Goal: Book appointment/travel/reservation

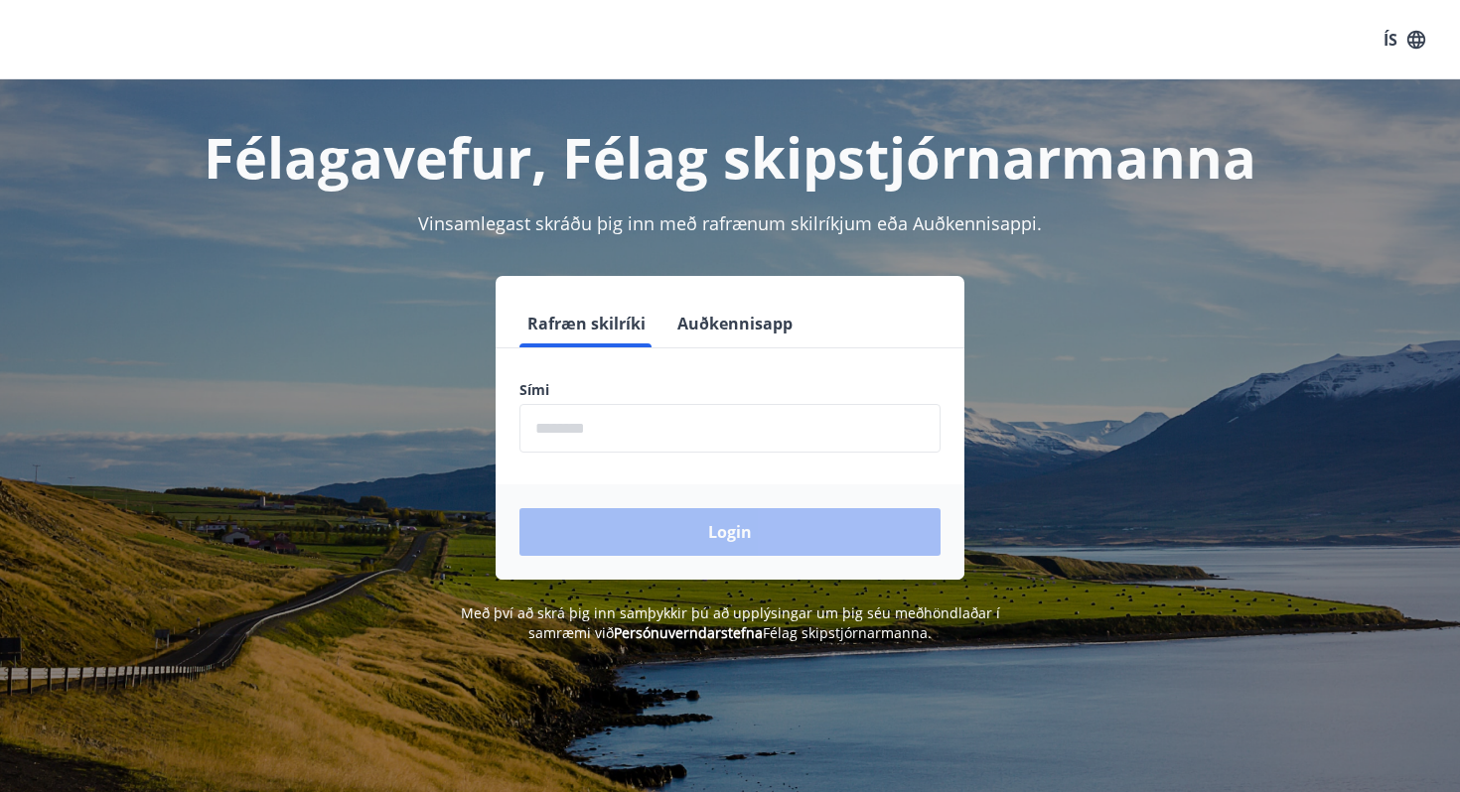
click at [569, 423] on input "phone" at bounding box center [729, 428] width 421 height 49
type input "********"
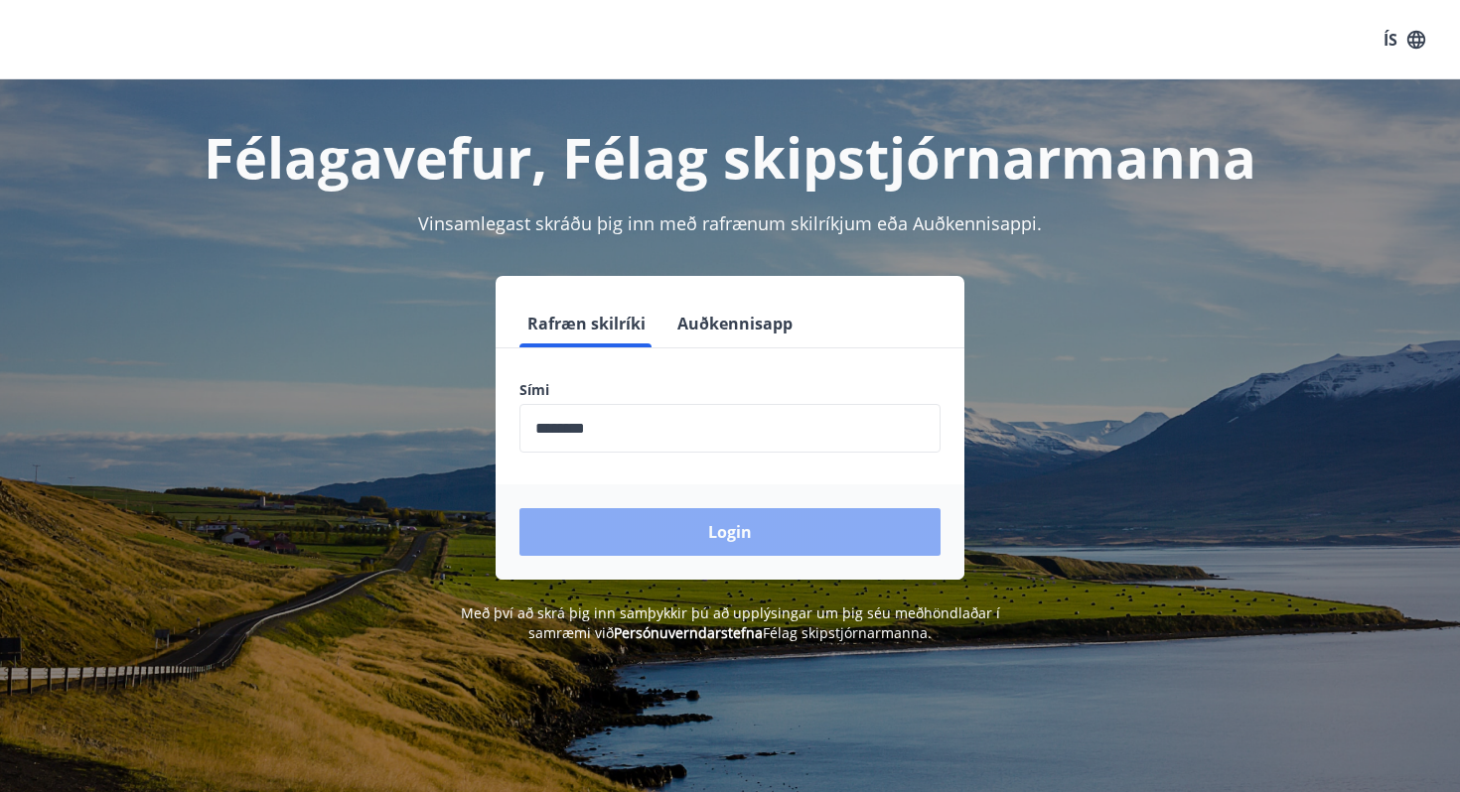
click at [708, 530] on button "Login" at bounding box center [729, 532] width 421 height 48
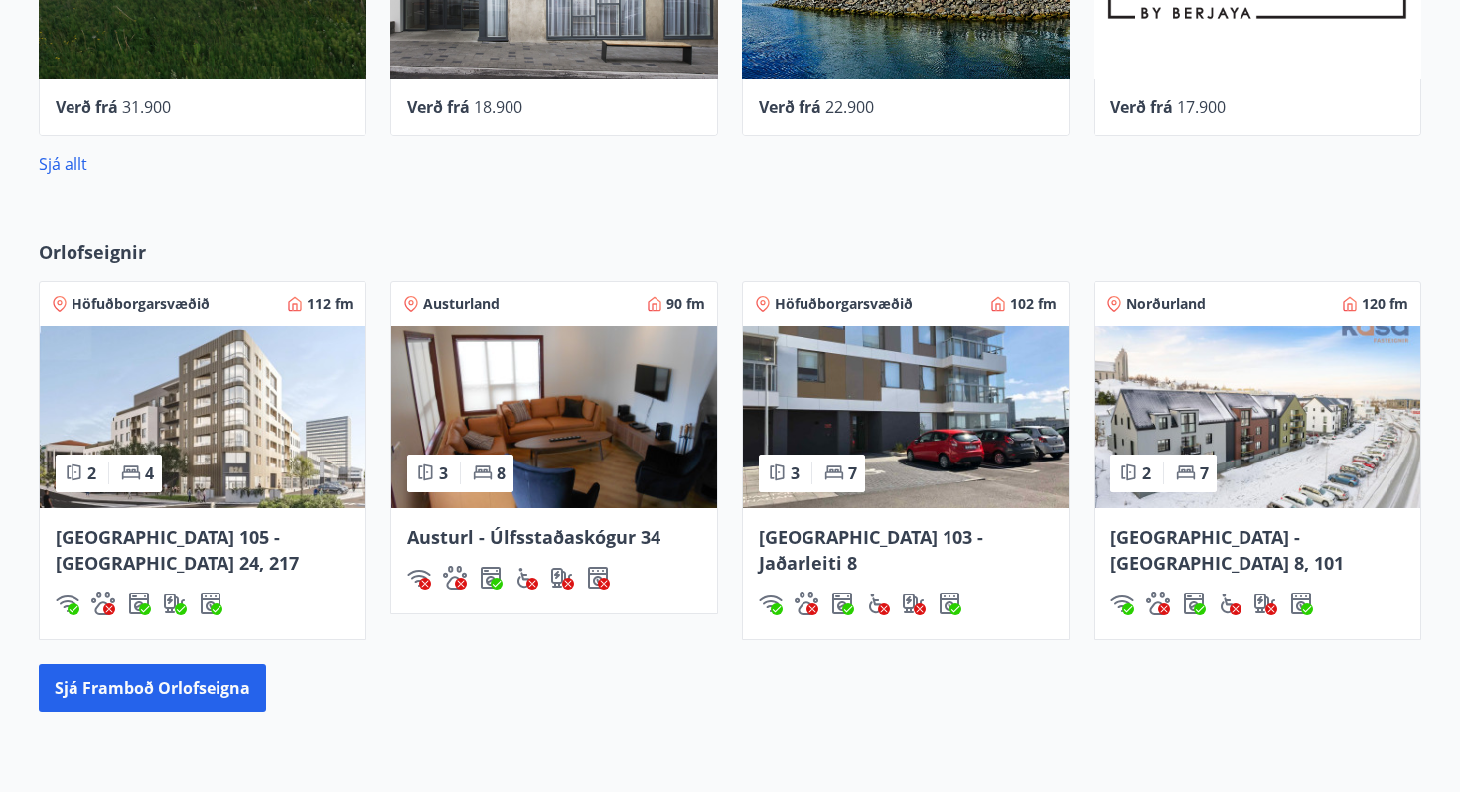
scroll to position [1074, 0]
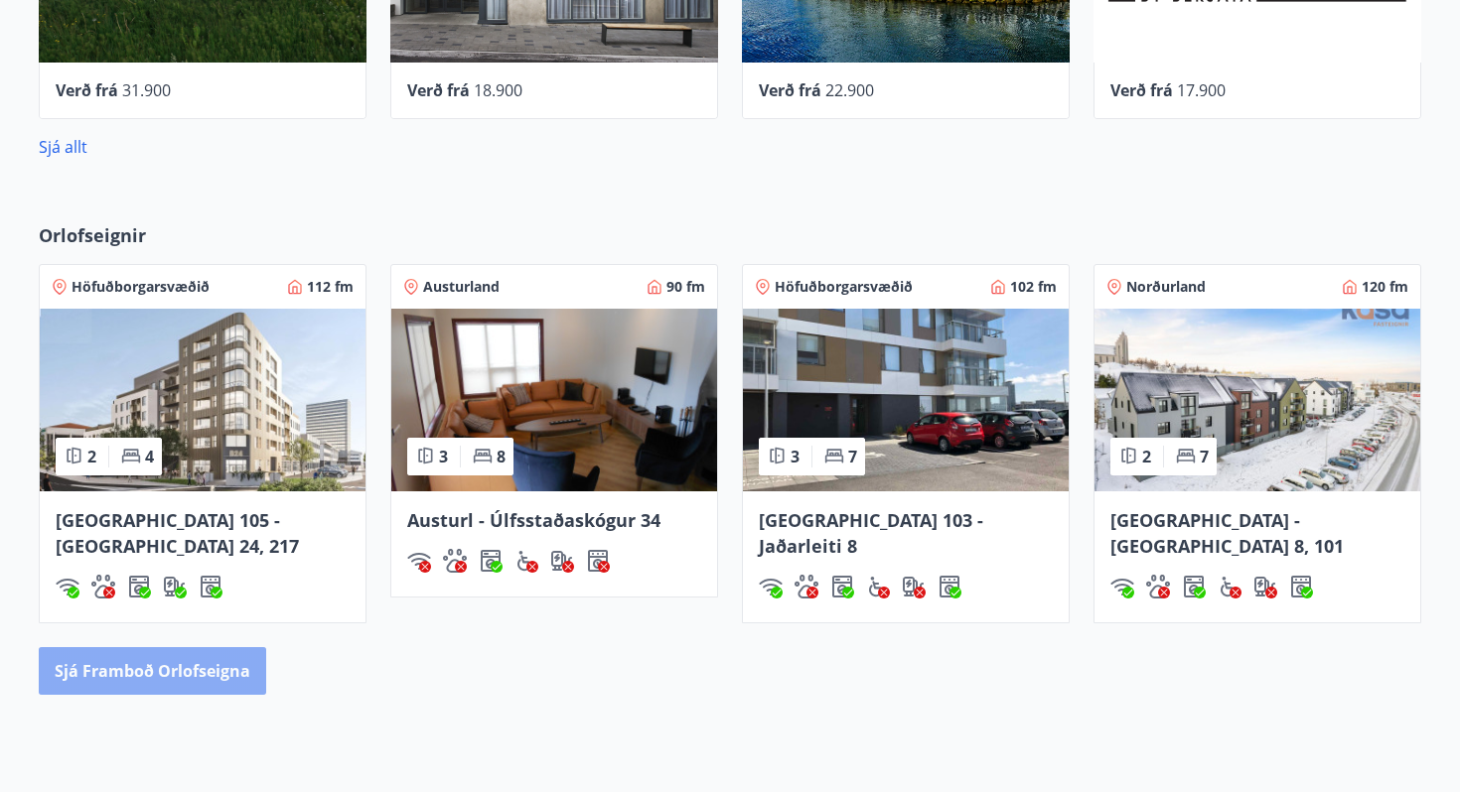
click at [221, 647] on button "Sjá framboð orlofseigna" at bounding box center [152, 671] width 227 height 48
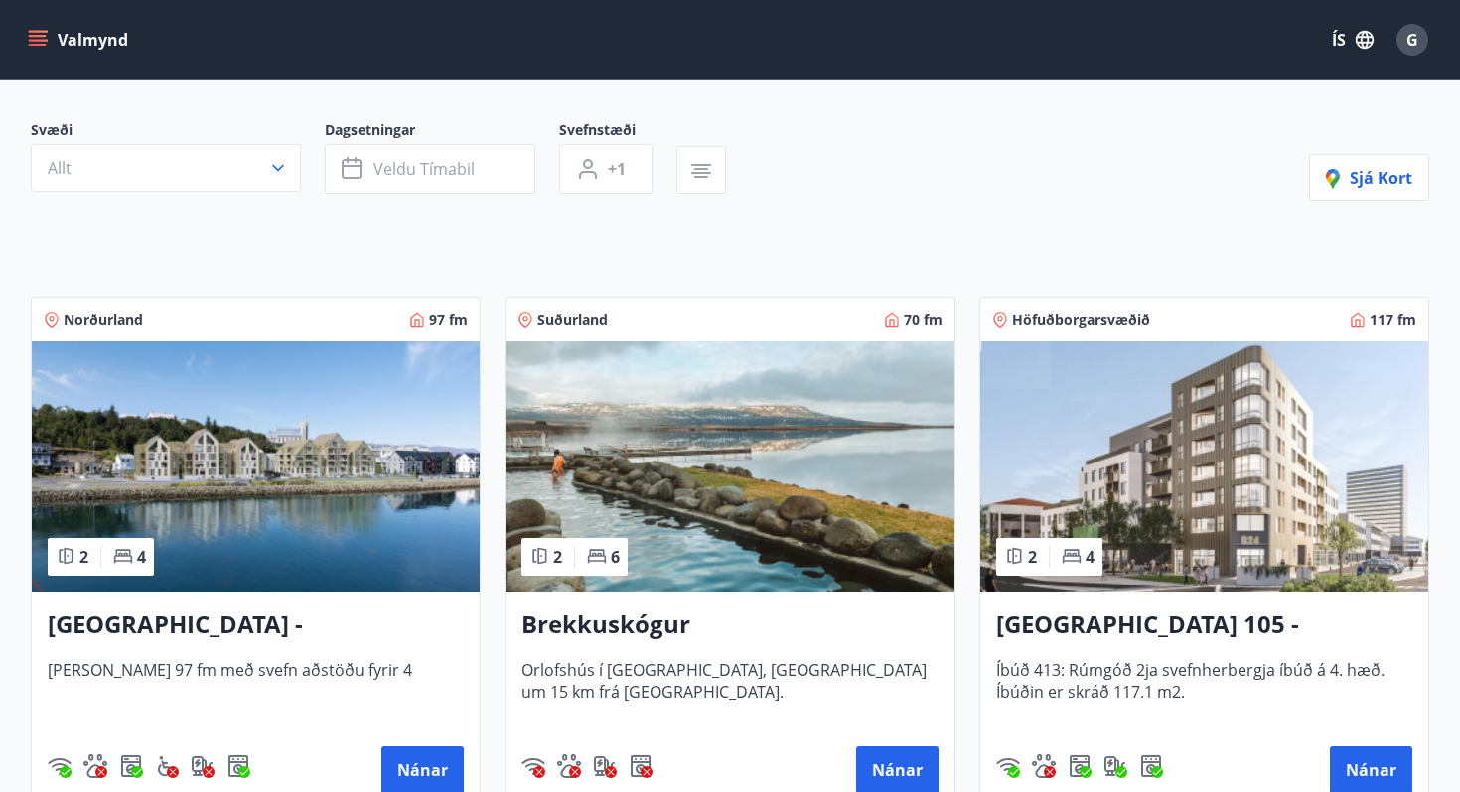
scroll to position [152, 0]
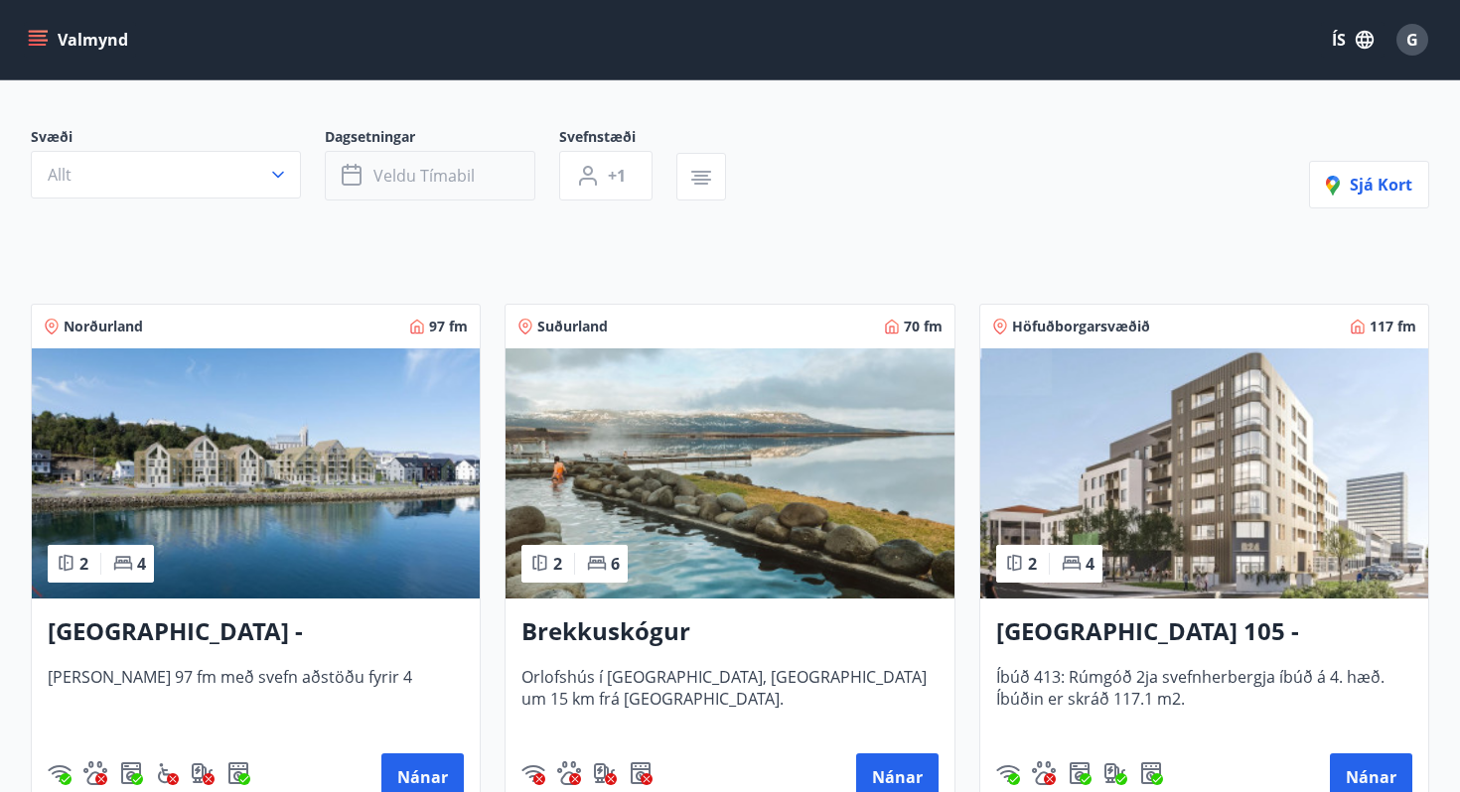
click at [361, 176] on icon "button" at bounding box center [354, 176] width 24 height 24
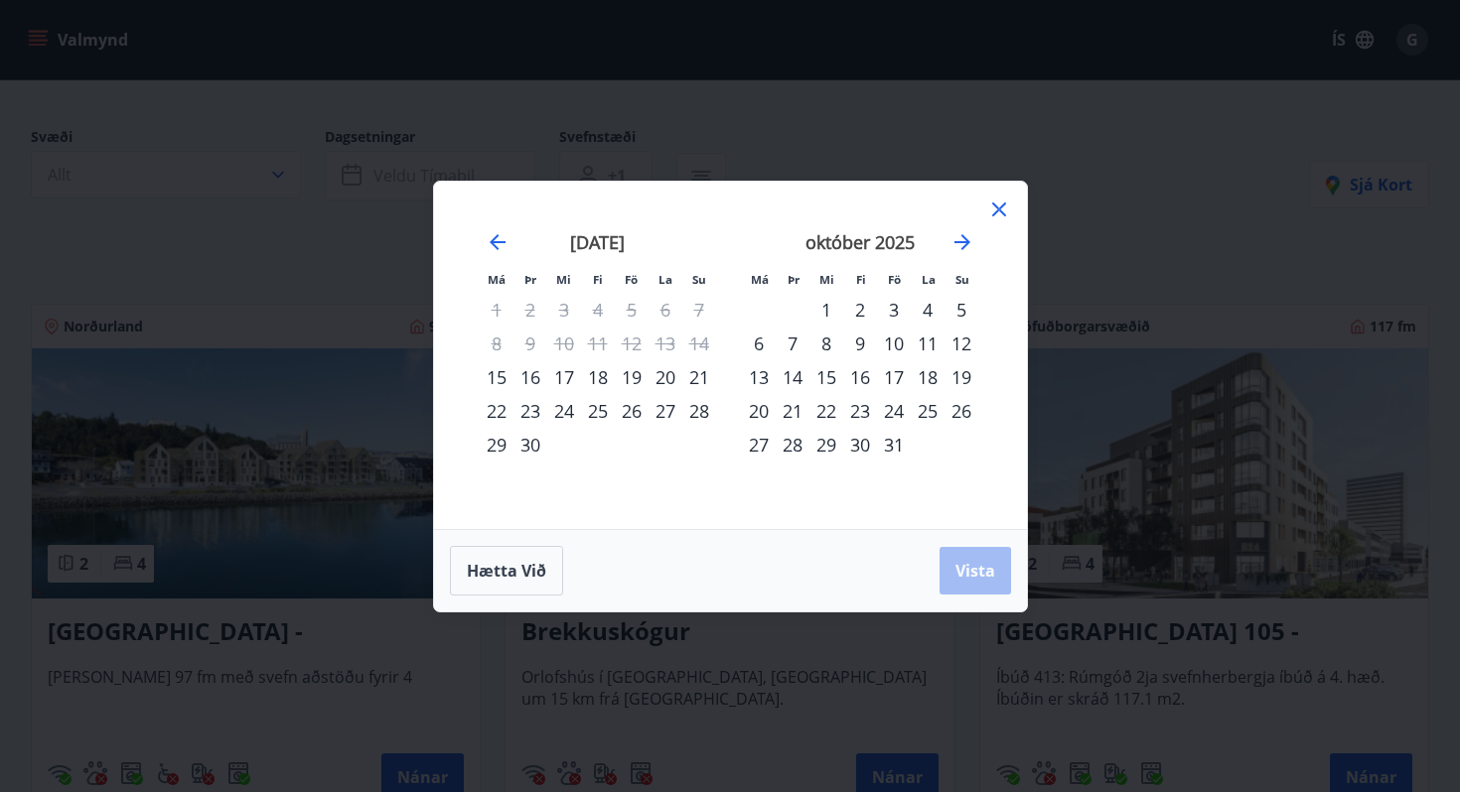
click at [521, 440] on div "30" at bounding box center [530, 445] width 34 height 34
click at [858, 304] on div "2" at bounding box center [860, 310] width 34 height 34
click at [966, 569] on span "Vista" at bounding box center [975, 571] width 40 height 22
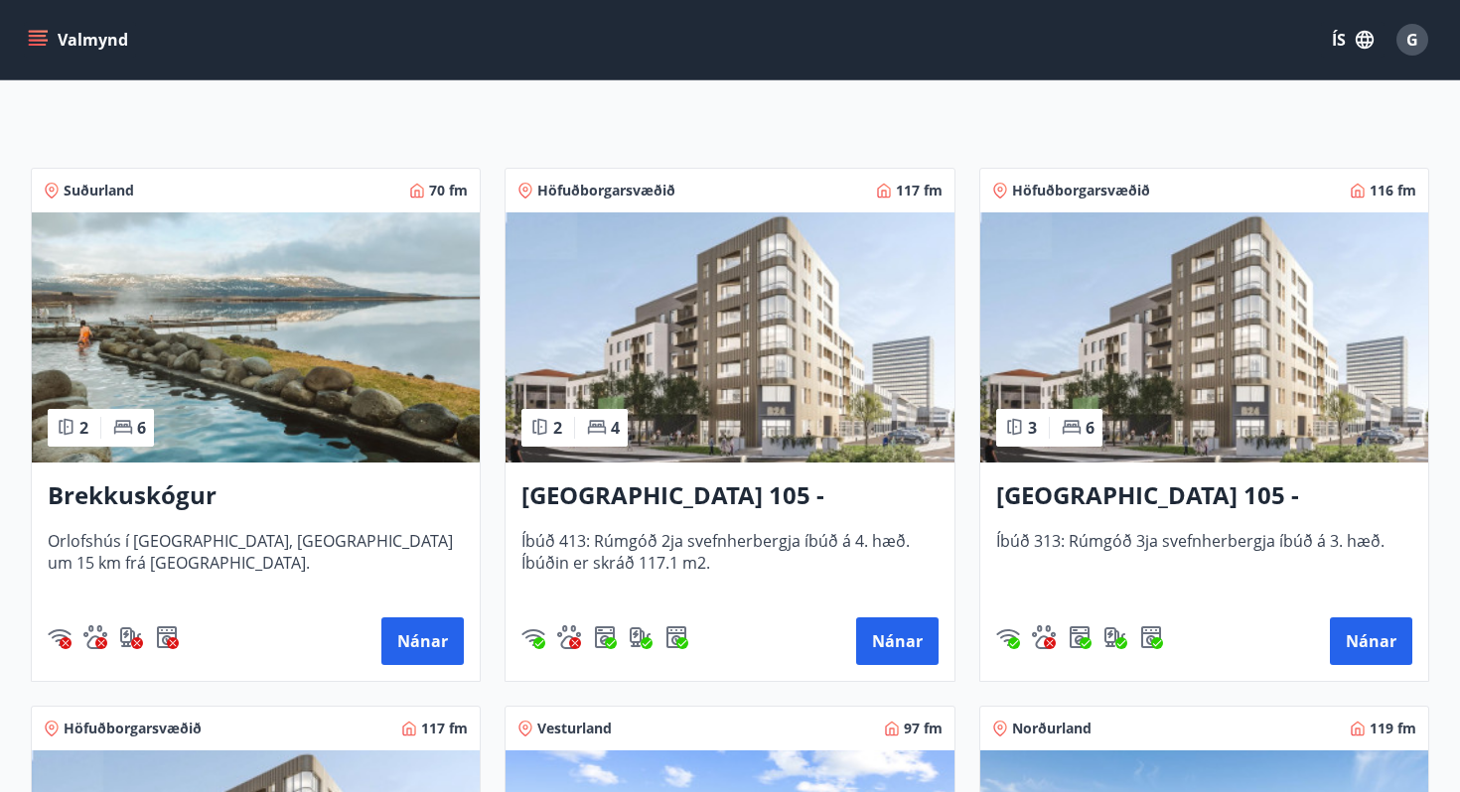
scroll to position [275, 0]
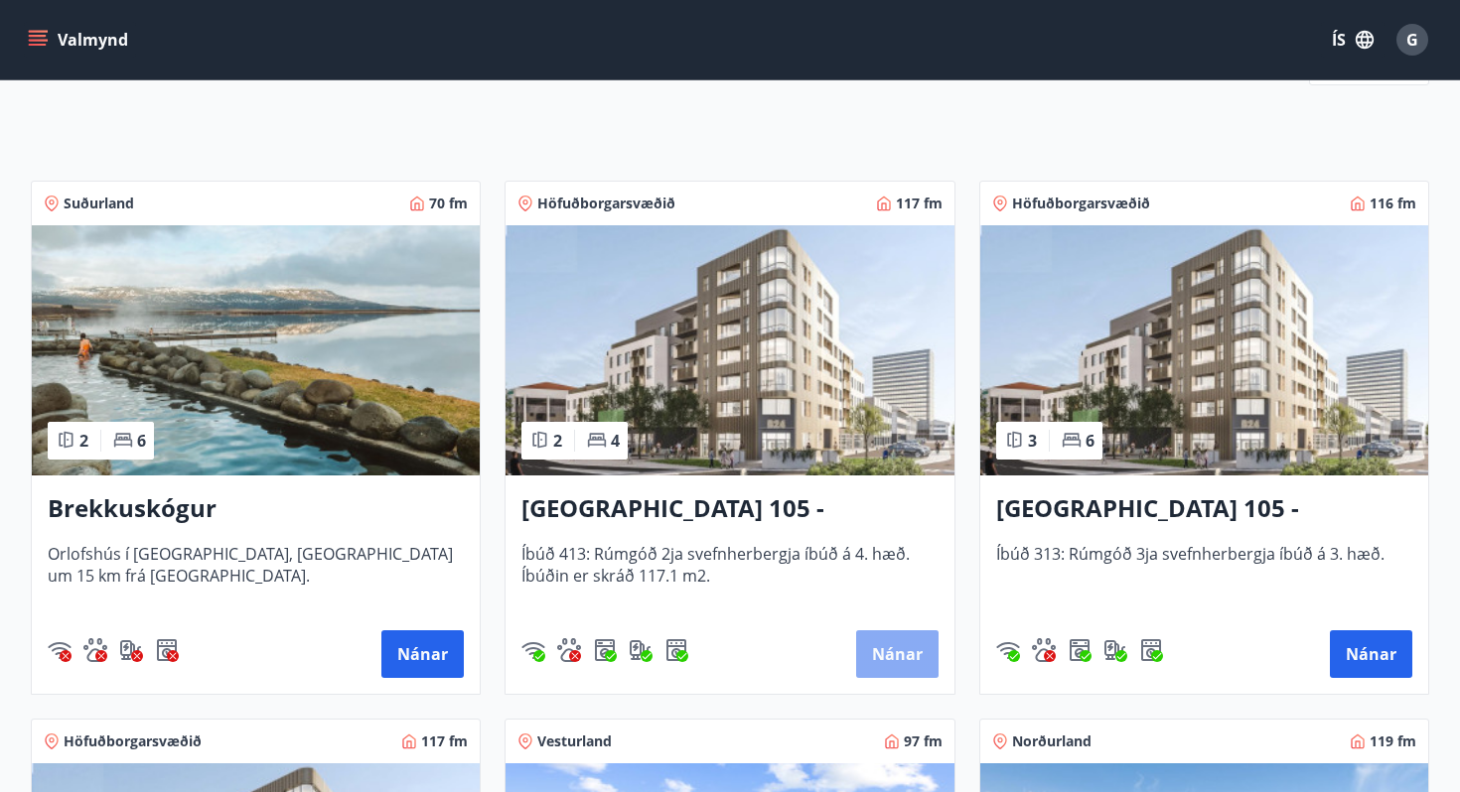
click at [902, 656] on button "Nánar" at bounding box center [897, 655] width 82 height 48
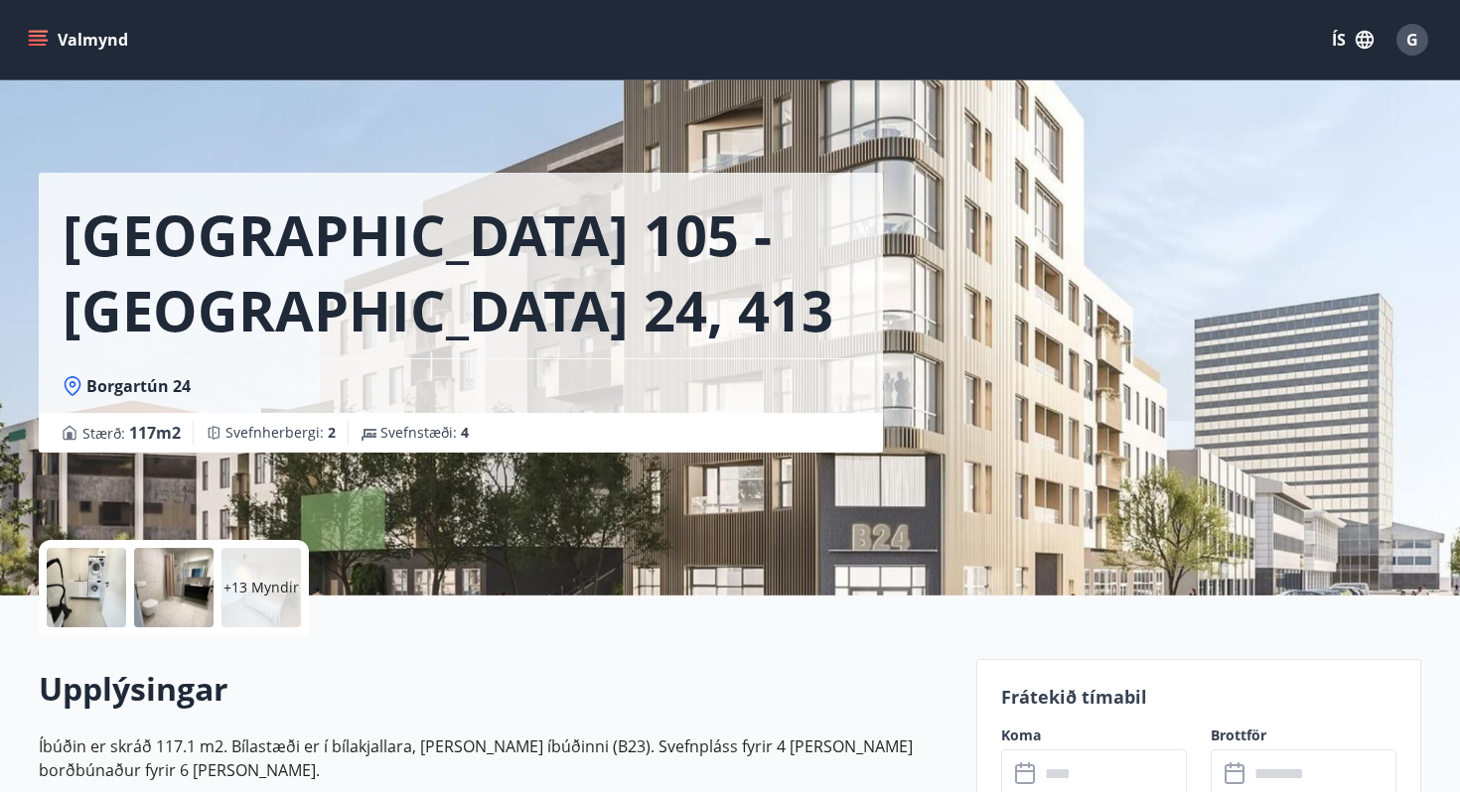
click at [109, 596] on div at bounding box center [86, 587] width 79 height 79
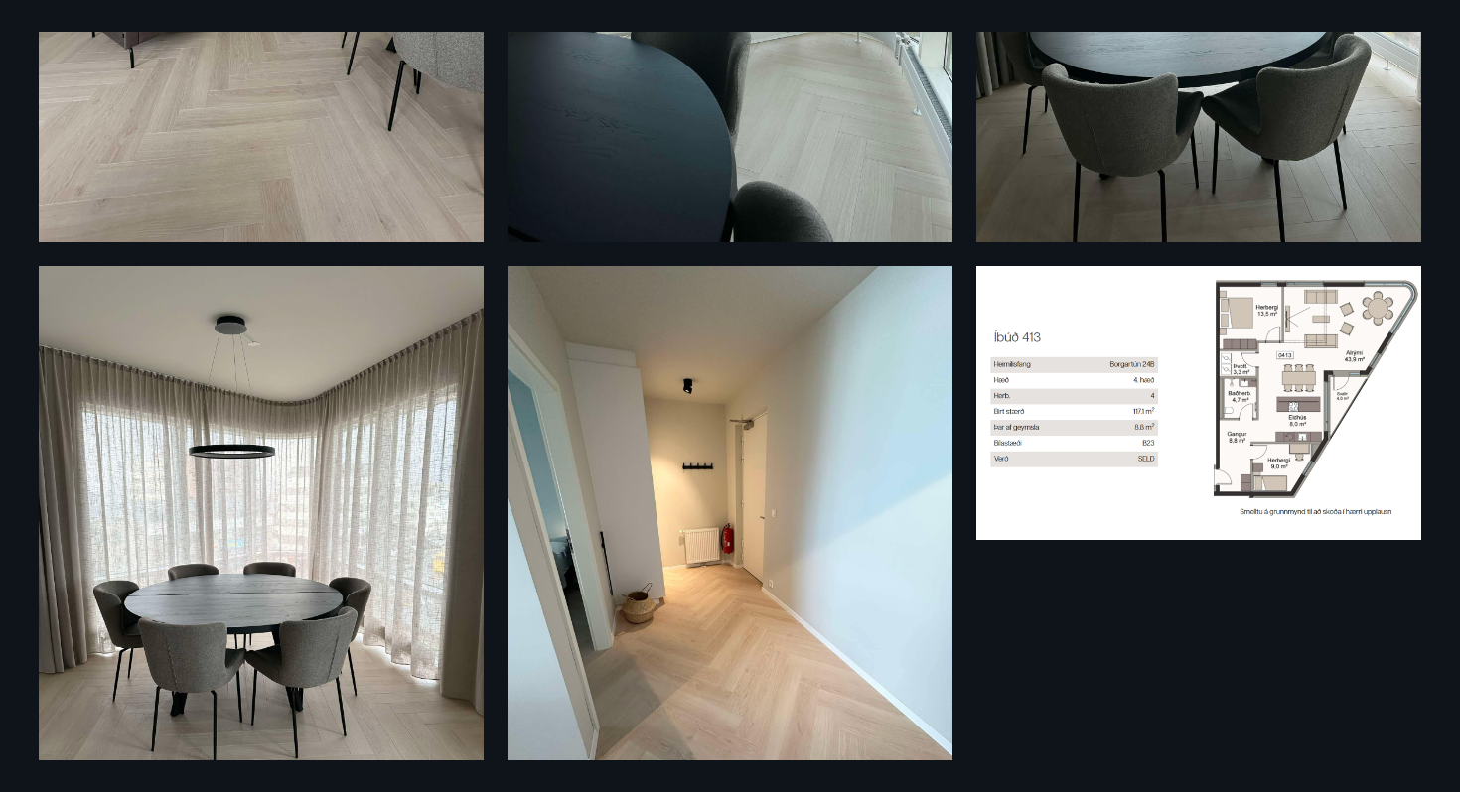
scroll to position [2931, 0]
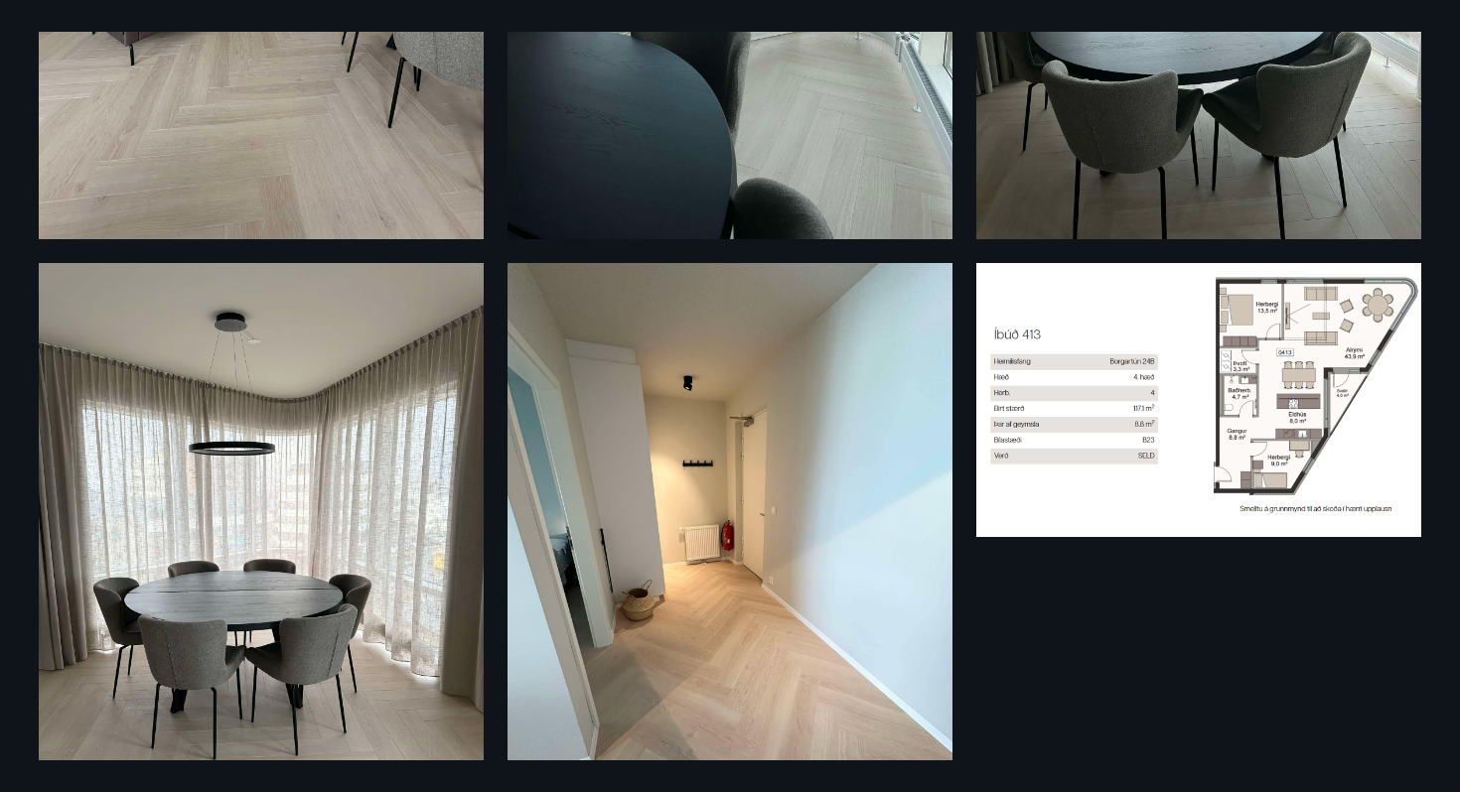
click at [1215, 382] on img at bounding box center [1198, 400] width 445 height 274
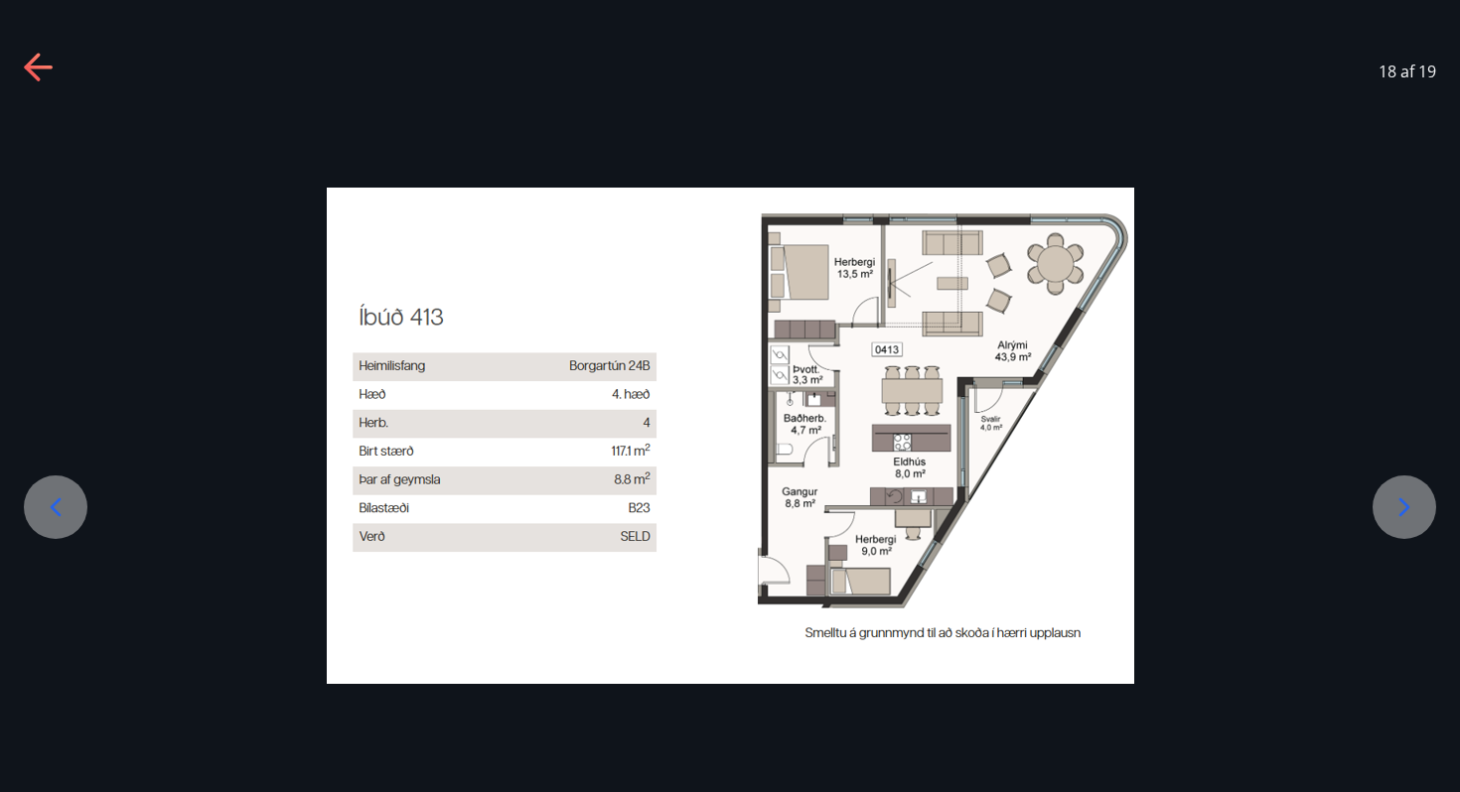
click at [39, 65] on icon at bounding box center [40, 69] width 32 height 32
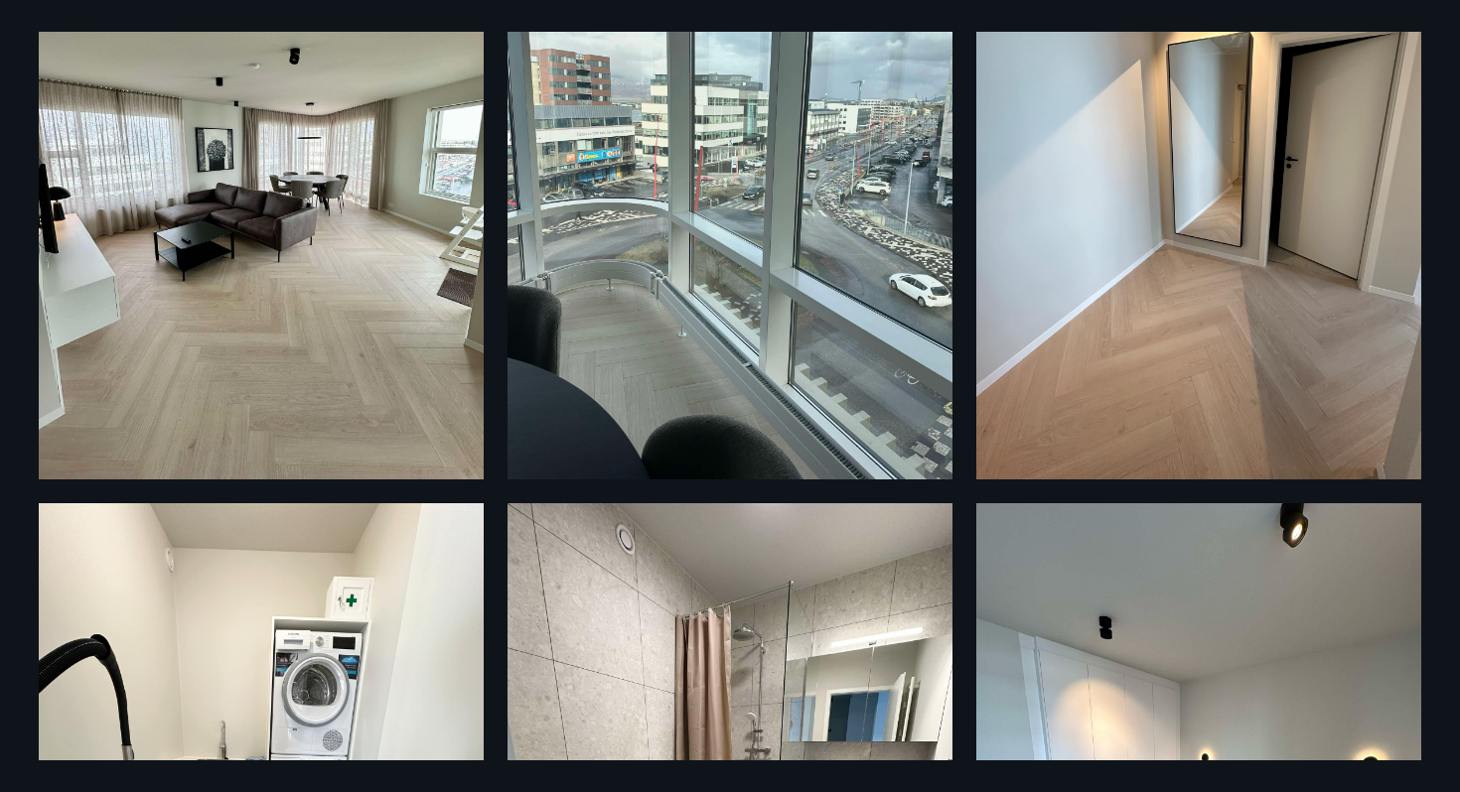
scroll to position [0, 0]
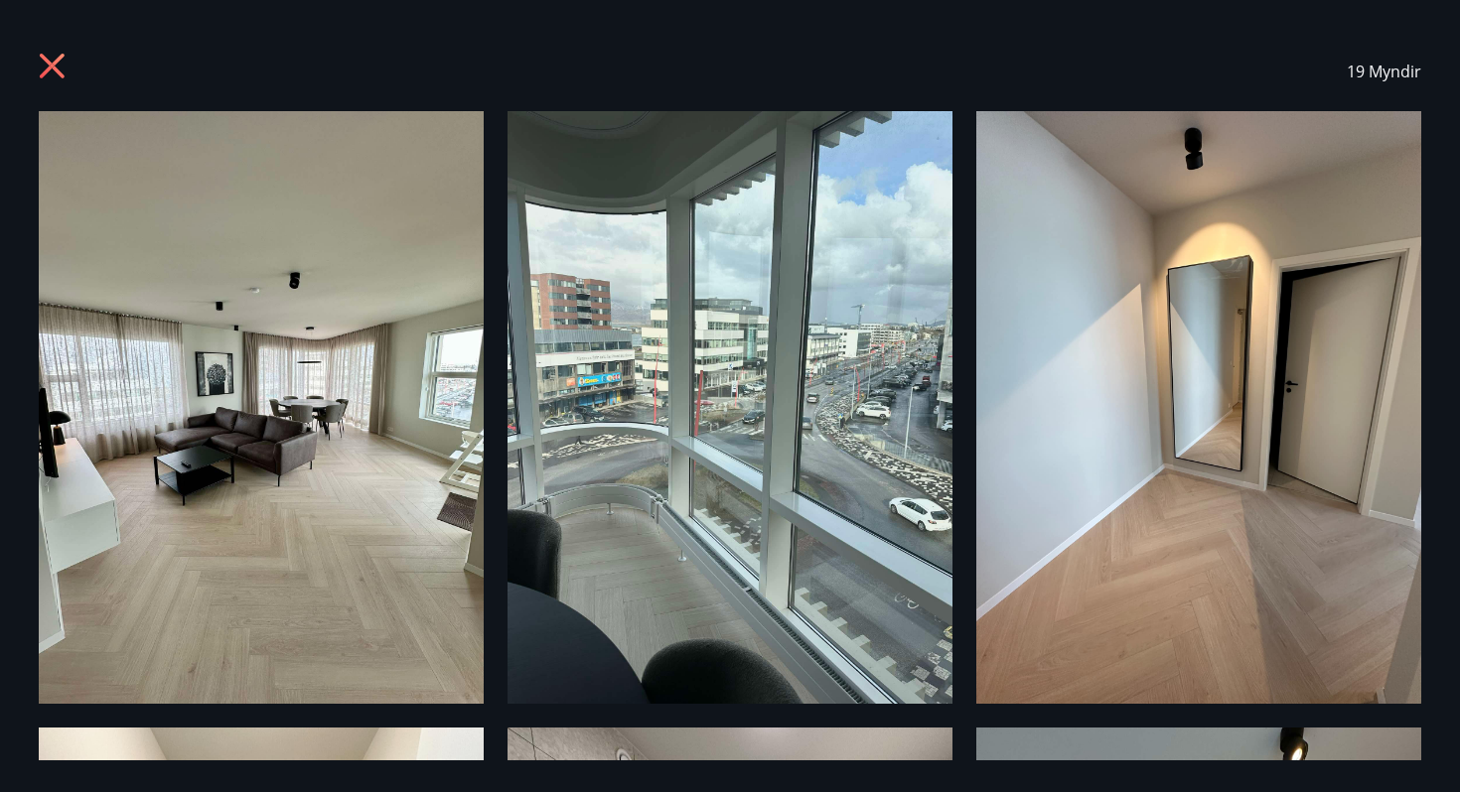
click at [59, 70] on icon at bounding box center [55, 69] width 32 height 32
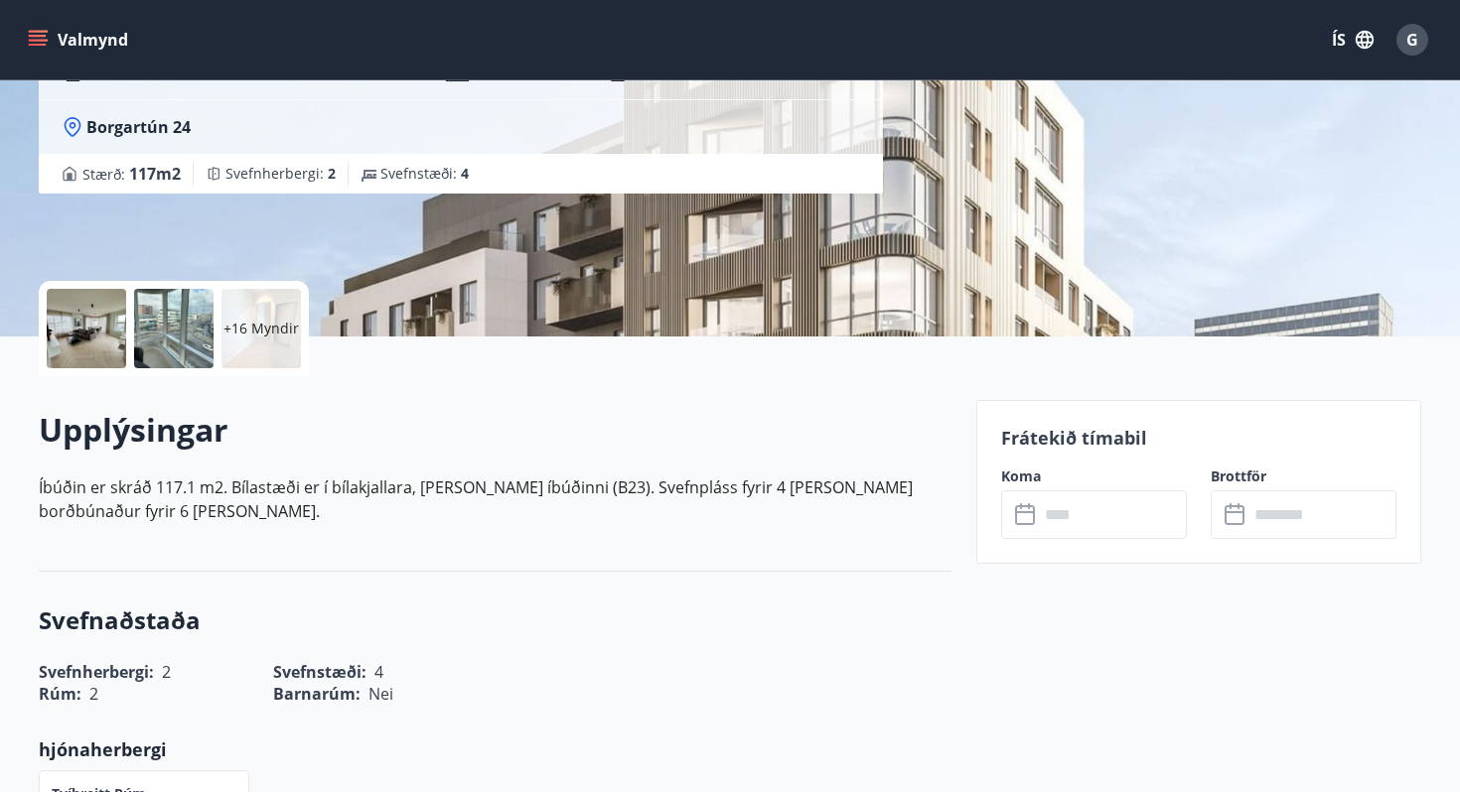
scroll to position [257, 0]
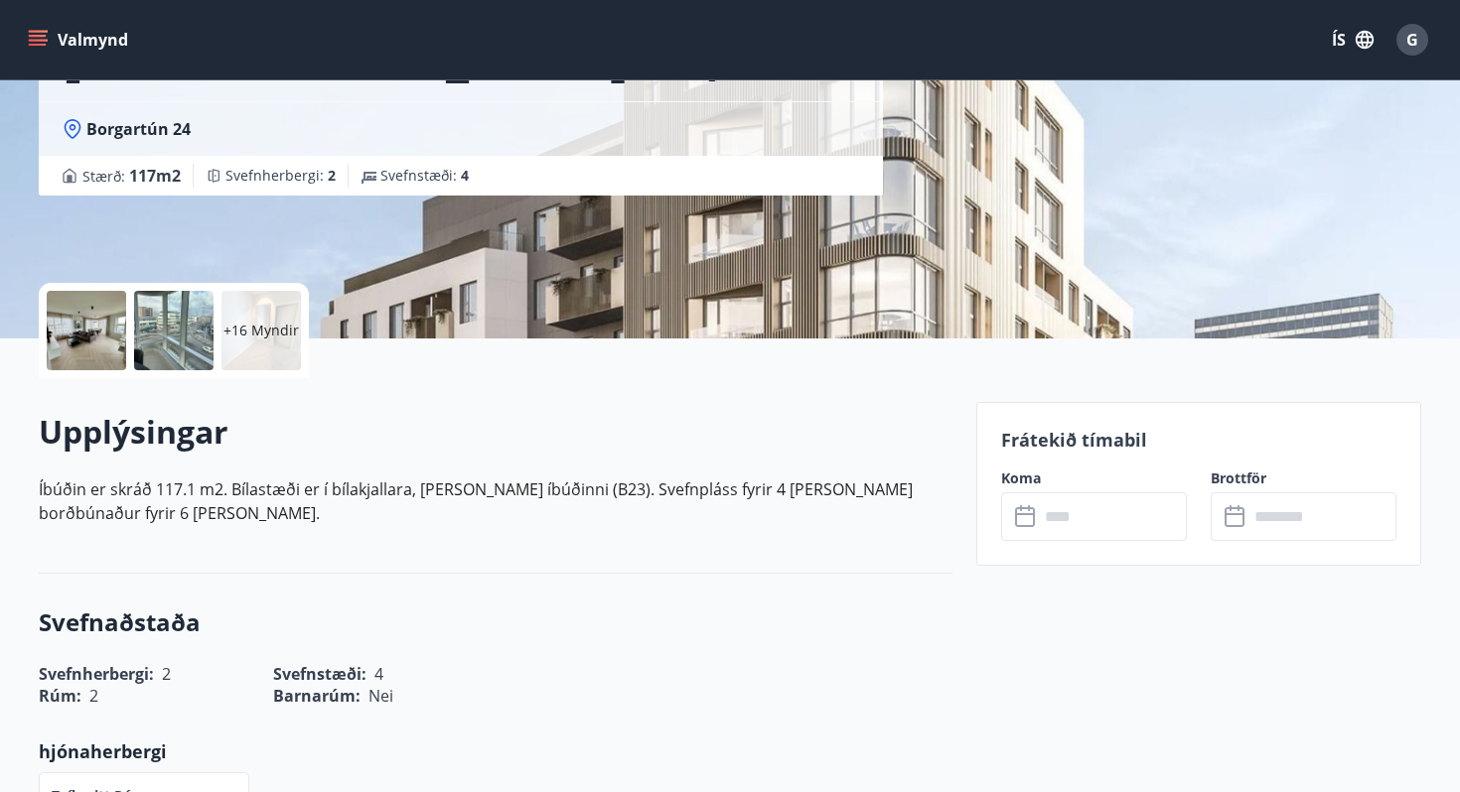
click at [1032, 516] on icon at bounding box center [1027, 517] width 24 height 24
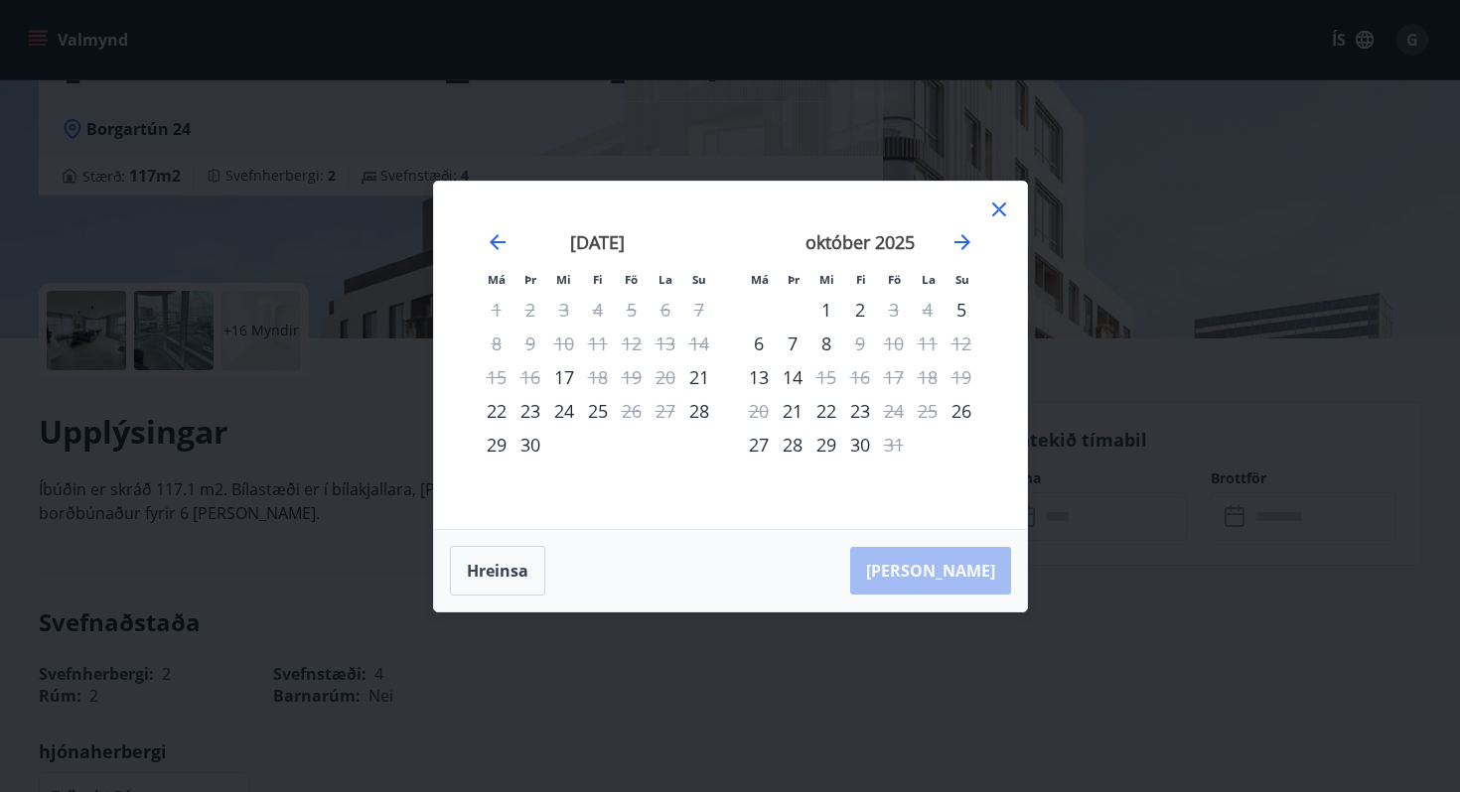
click at [526, 441] on div "30" at bounding box center [530, 445] width 34 height 34
click at [530, 445] on div "30" at bounding box center [530, 445] width 34 height 34
click at [858, 304] on div "2" at bounding box center [860, 310] width 34 height 34
click at [509, 570] on button "Hreinsa" at bounding box center [497, 571] width 95 height 50
click at [530, 444] on div "30" at bounding box center [530, 445] width 34 height 34
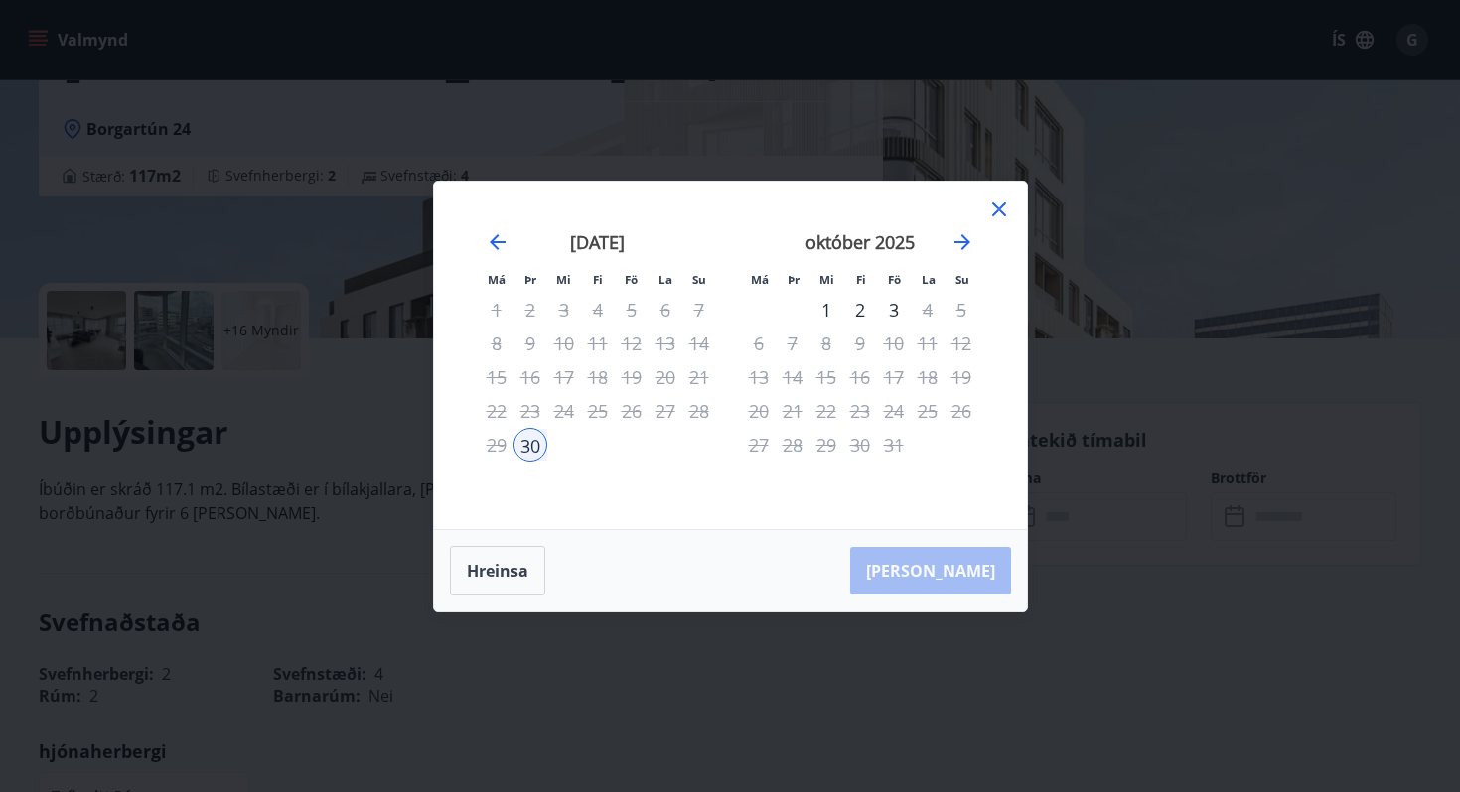
click at [861, 309] on div "2" at bounding box center [860, 310] width 34 height 34
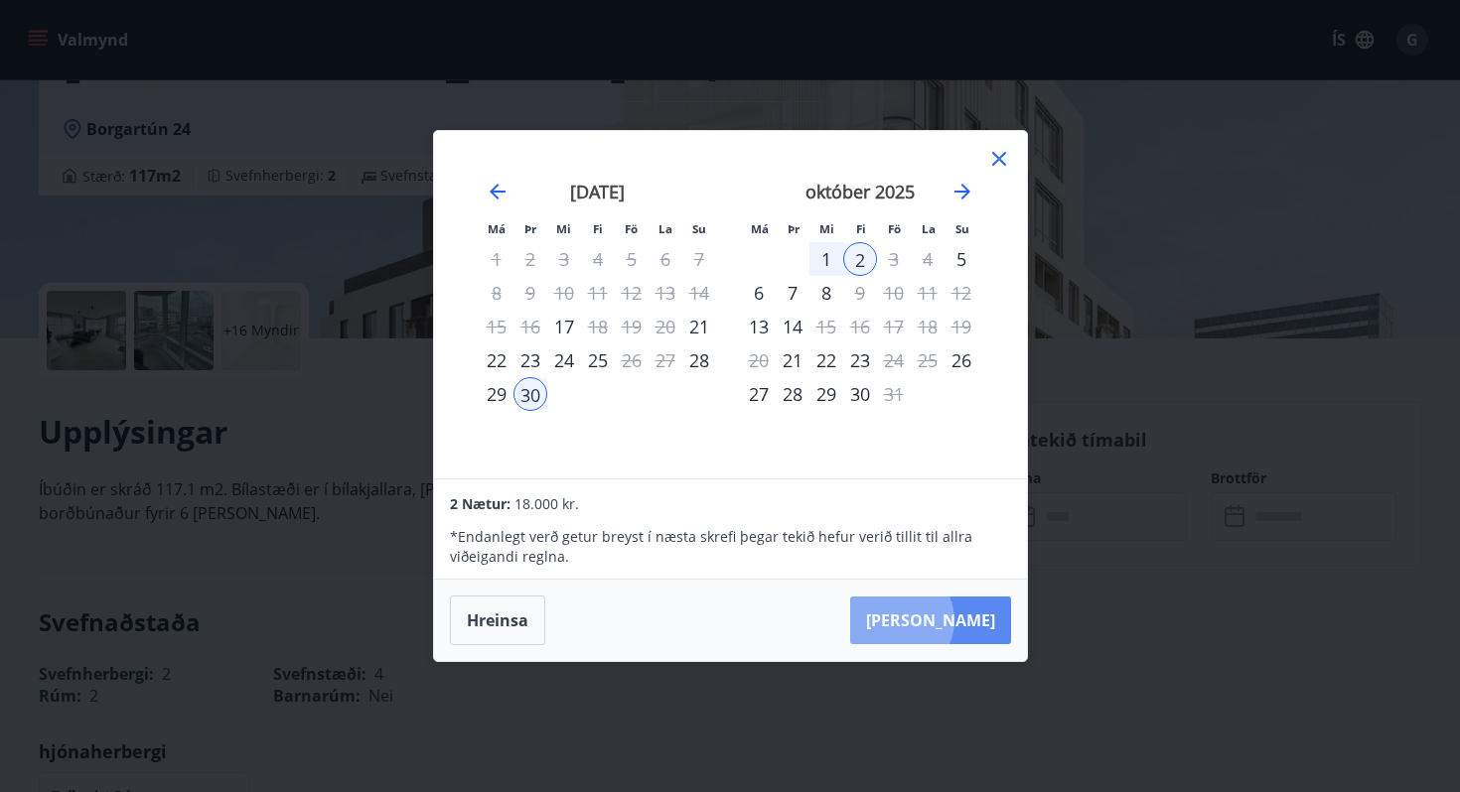
click at [955, 621] on button "Taka Frá" at bounding box center [930, 621] width 161 height 48
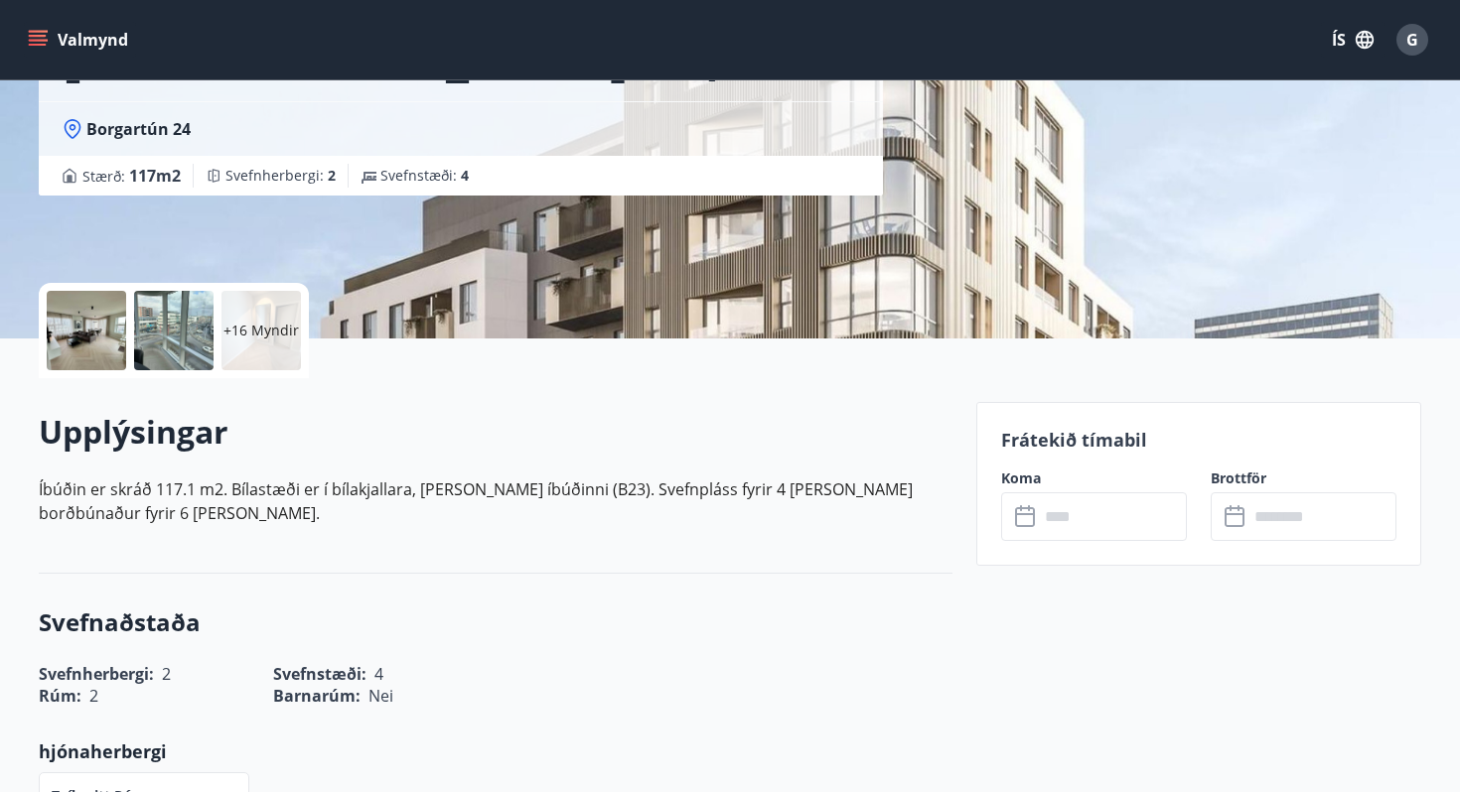
type input "******"
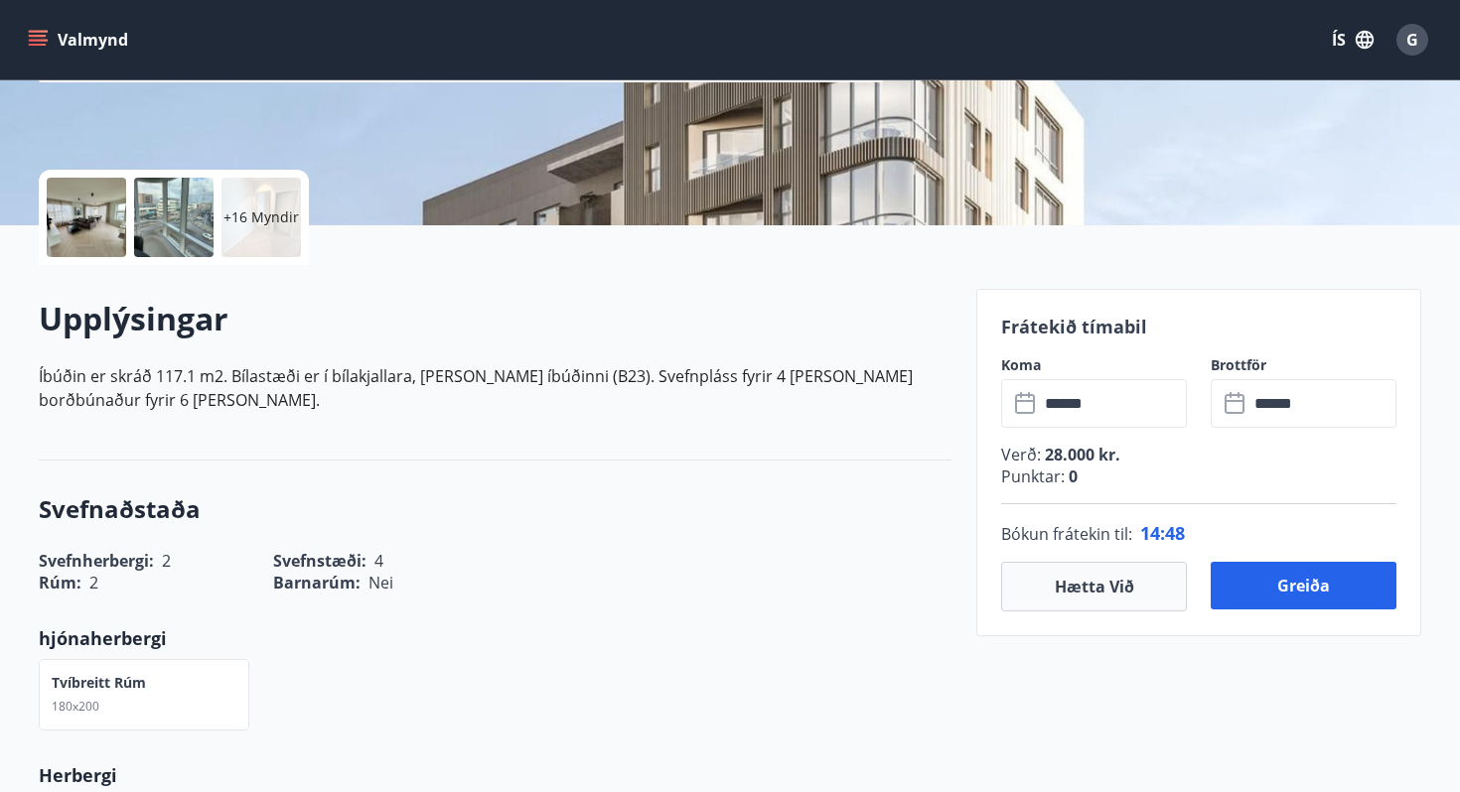
scroll to position [368, 0]
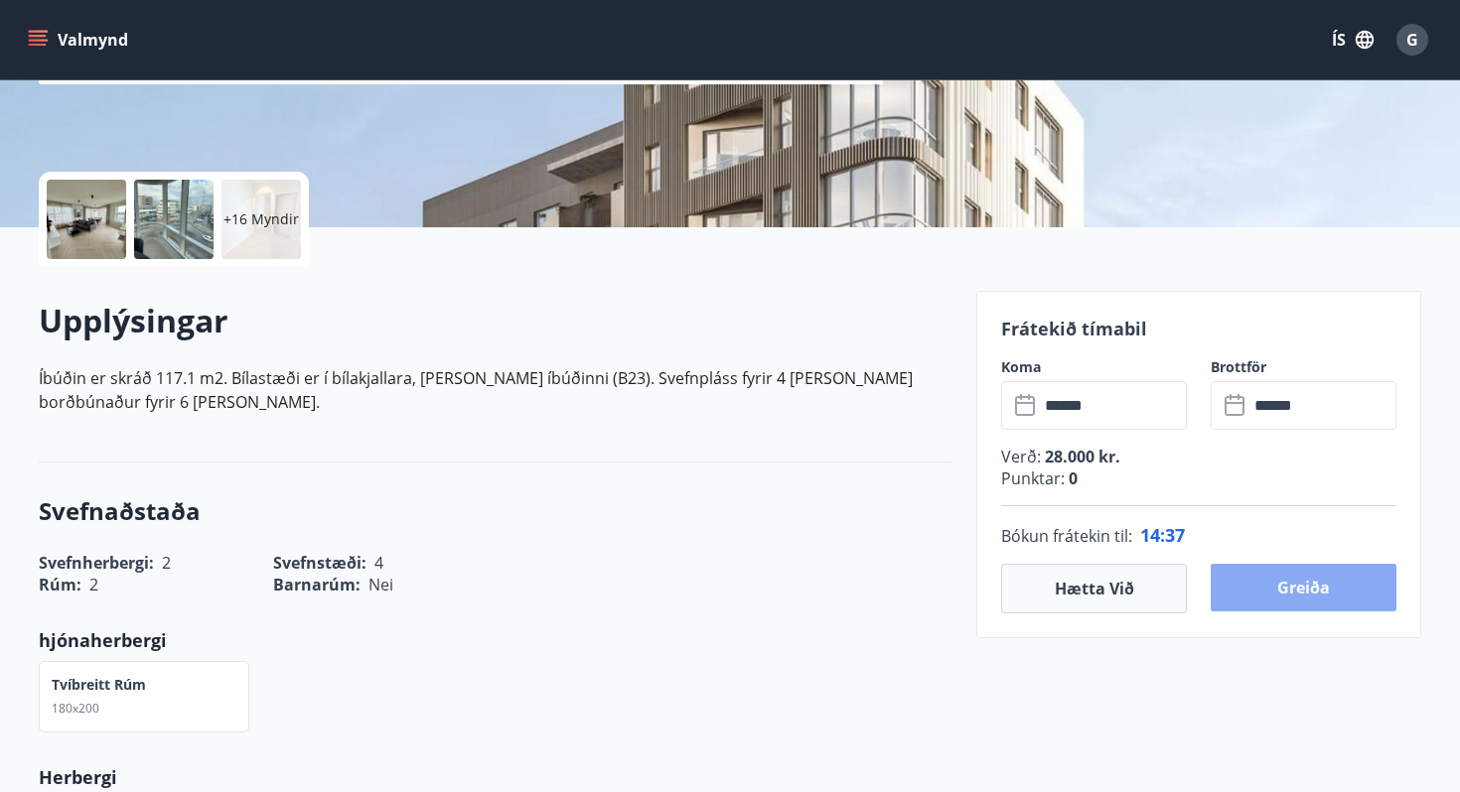
click at [1300, 587] on button "Greiða" at bounding box center [1303, 588] width 186 height 48
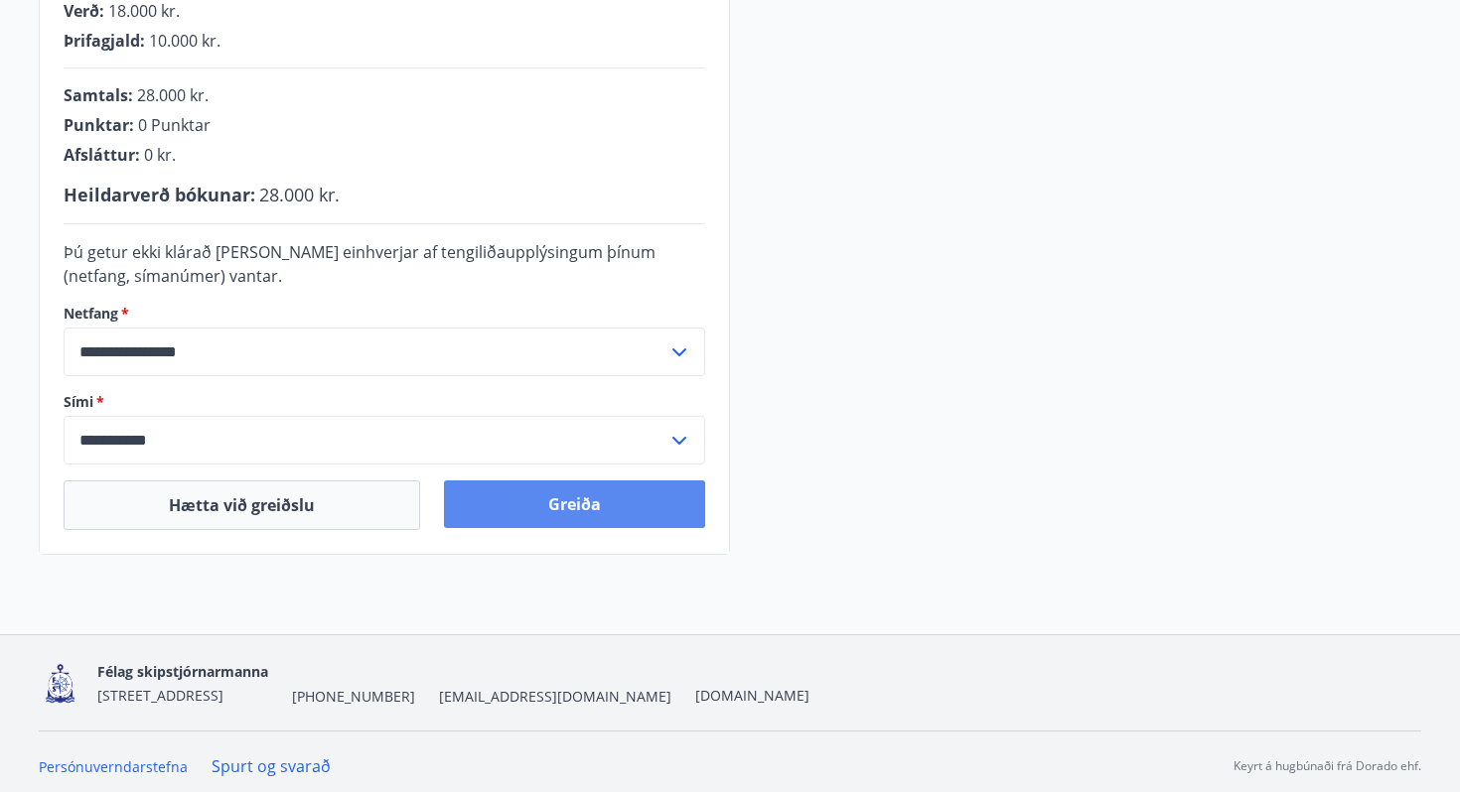
scroll to position [550, 0]
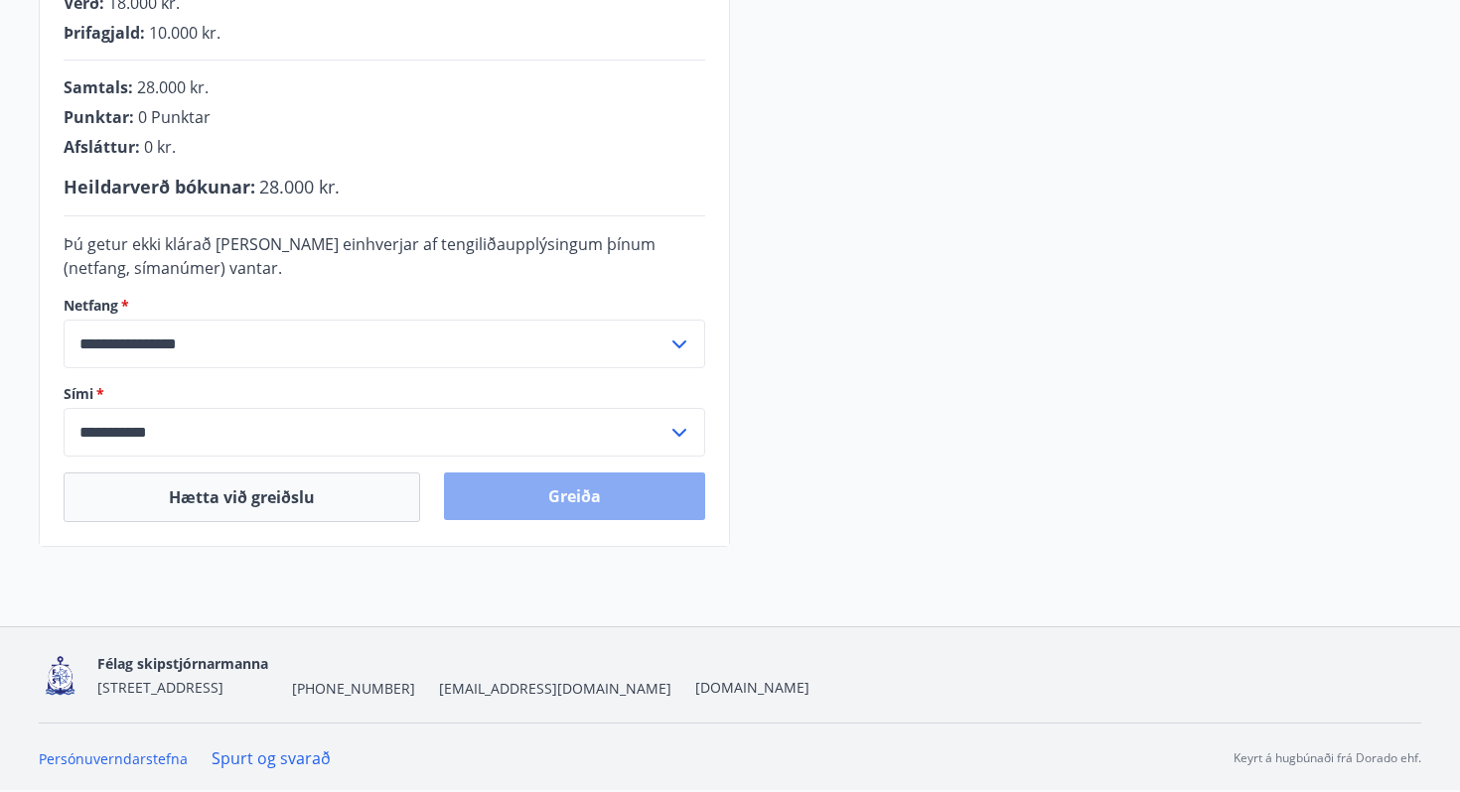
click at [570, 499] on button "Greiða" at bounding box center [574, 497] width 261 height 48
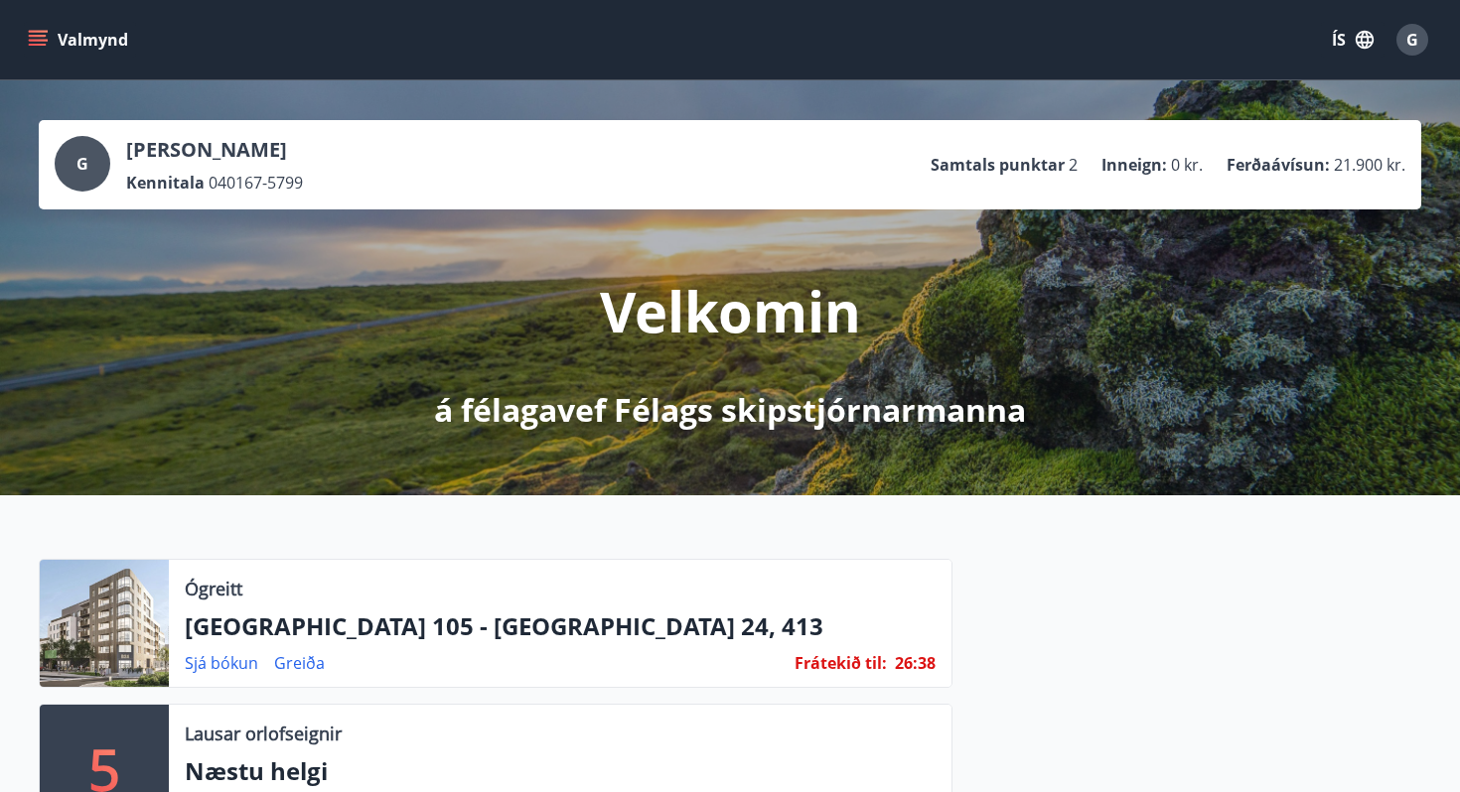
click at [38, 38] on icon "menu" at bounding box center [38, 40] width 20 height 20
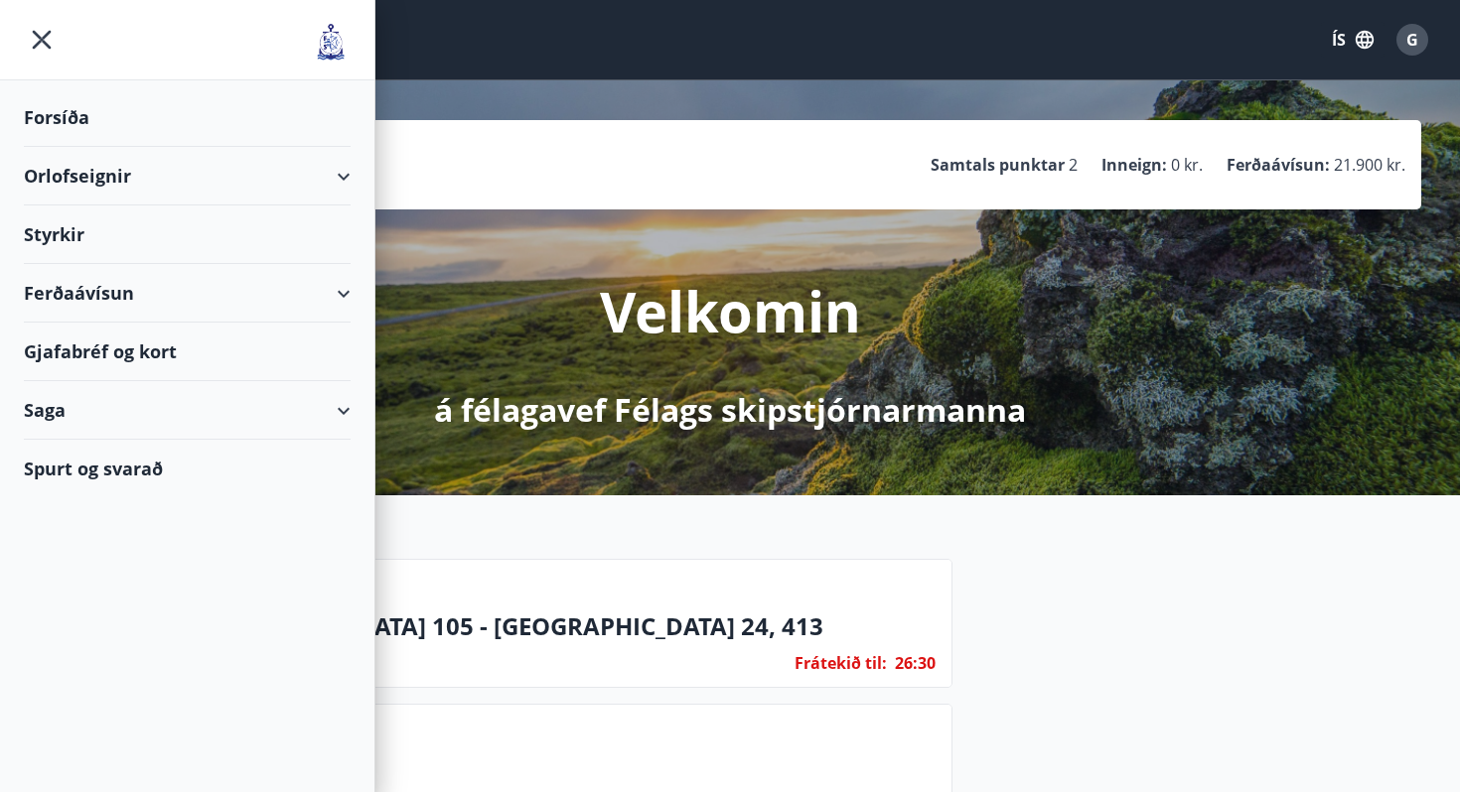
click at [113, 469] on div "Spurt og svarað" at bounding box center [187, 469] width 327 height 58
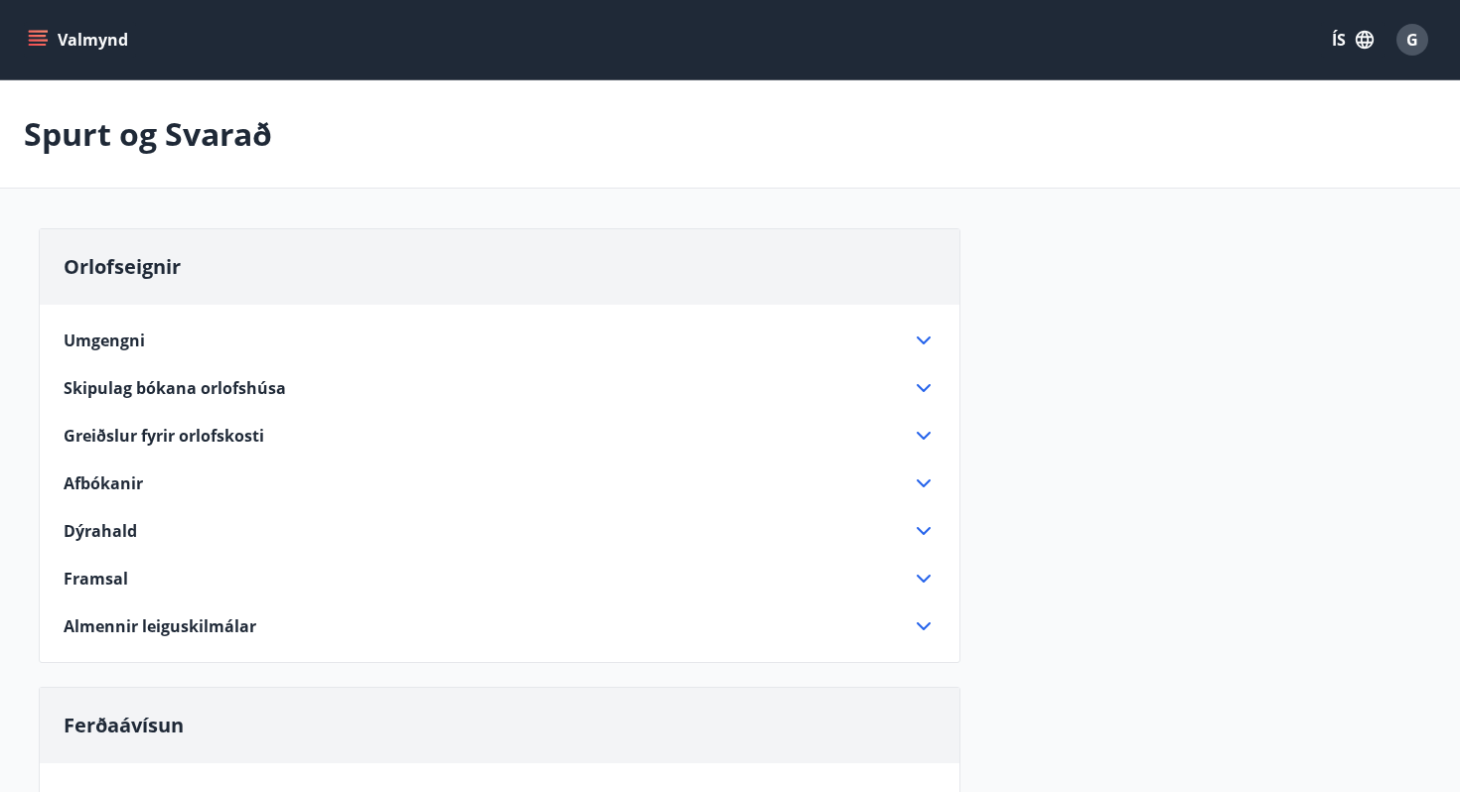
click at [923, 626] on icon at bounding box center [924, 627] width 24 height 24
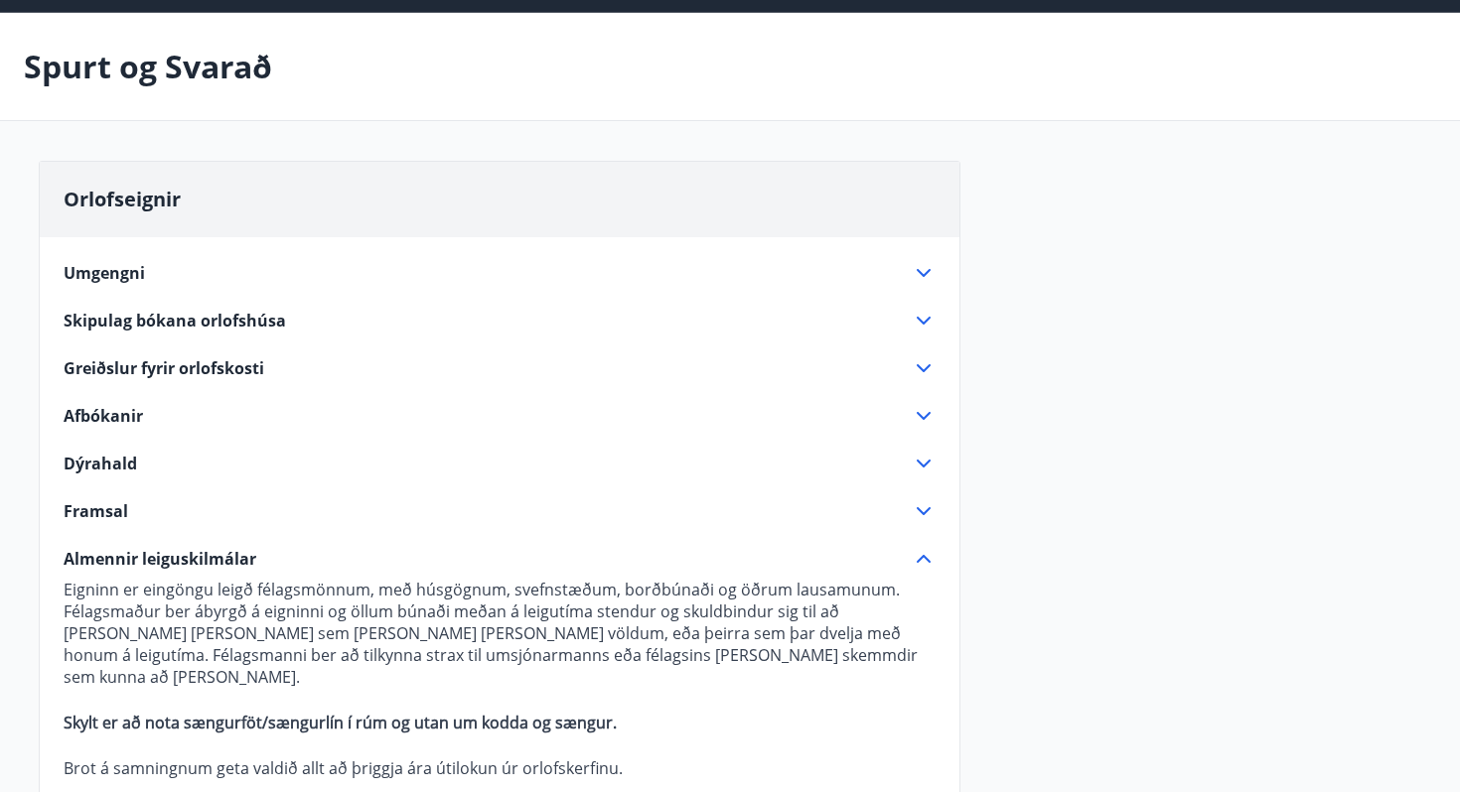
scroll to position [61, 0]
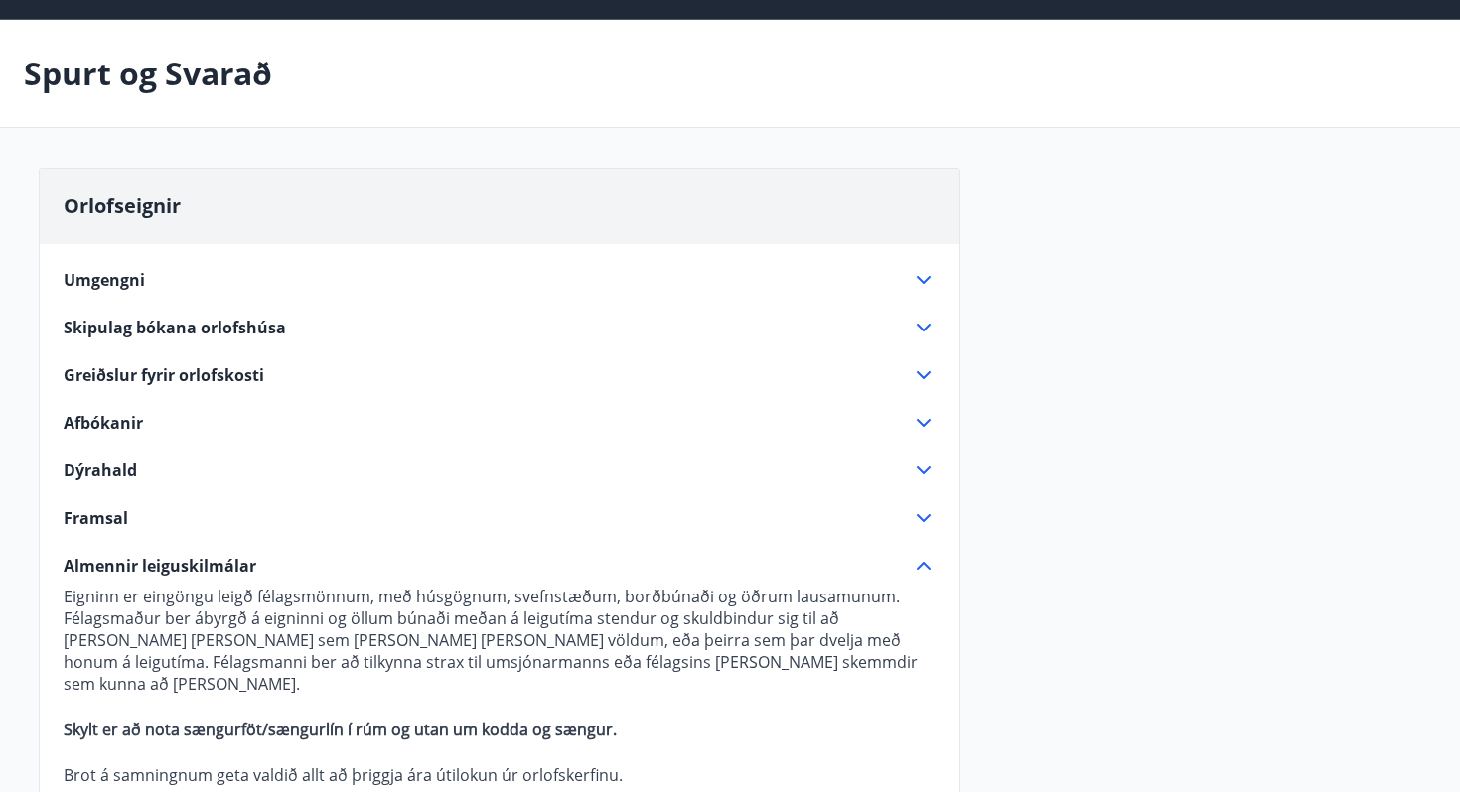
click at [914, 376] on icon at bounding box center [924, 375] width 24 height 24
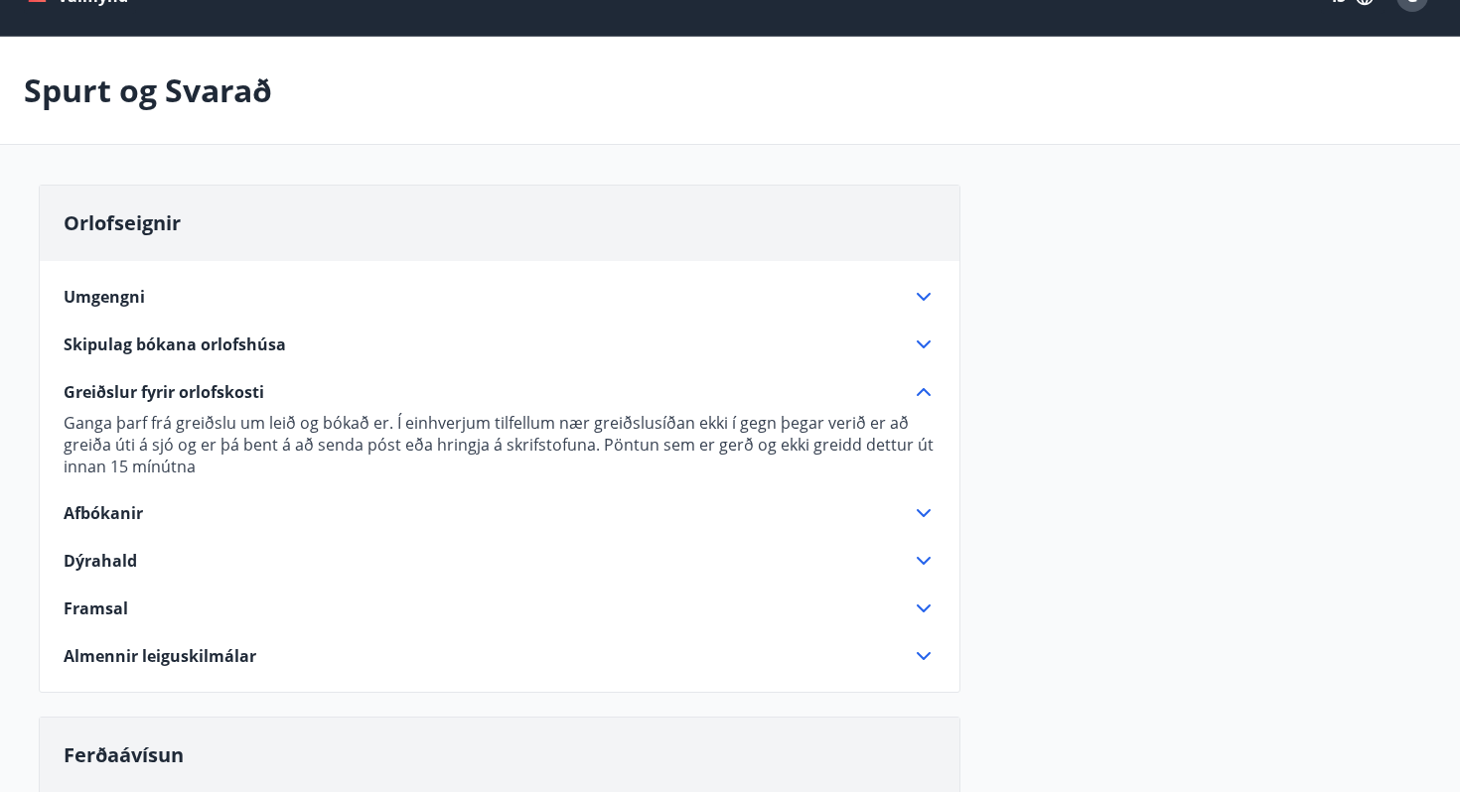
scroll to position [32, 0]
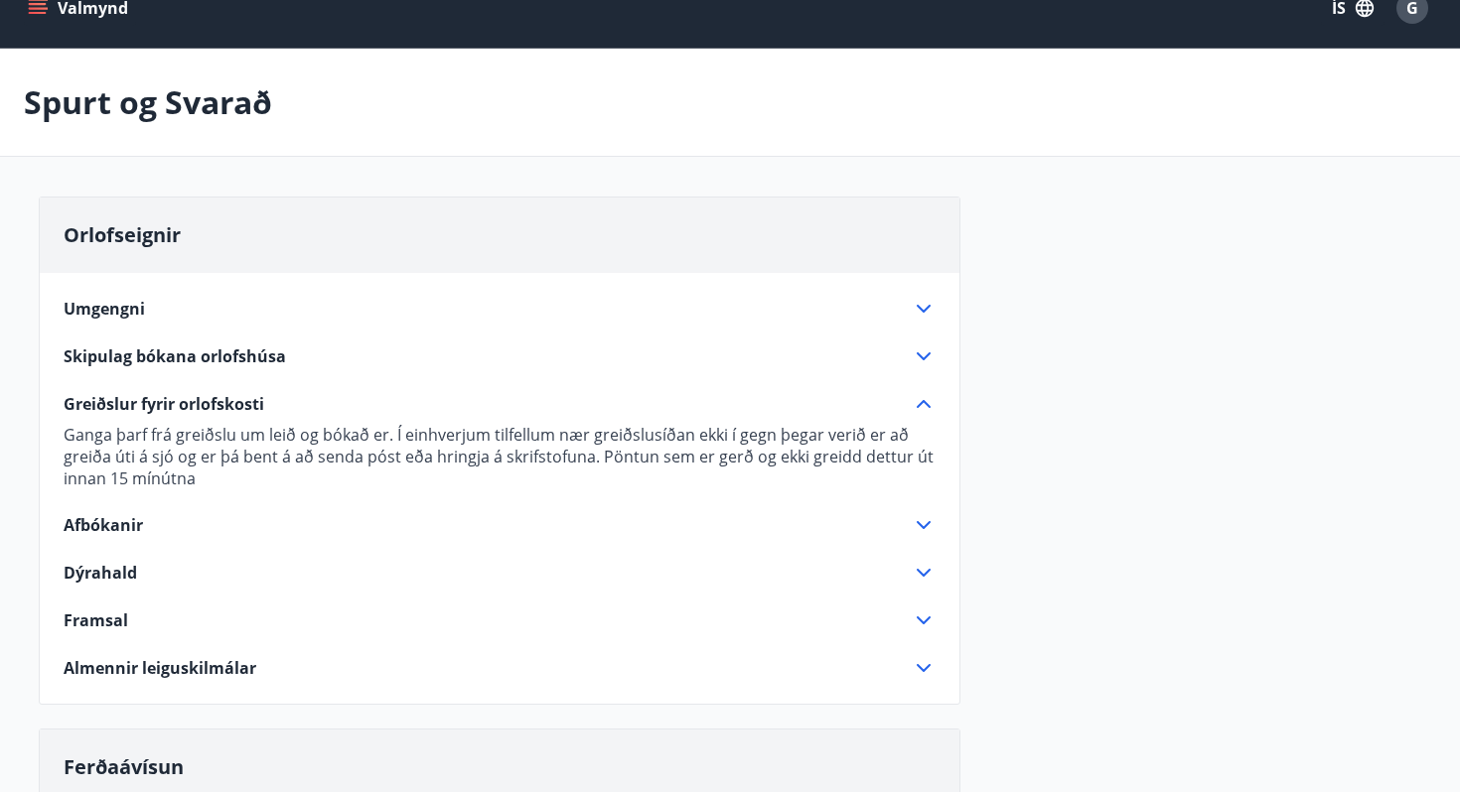
click at [921, 305] on icon at bounding box center [924, 309] width 24 height 24
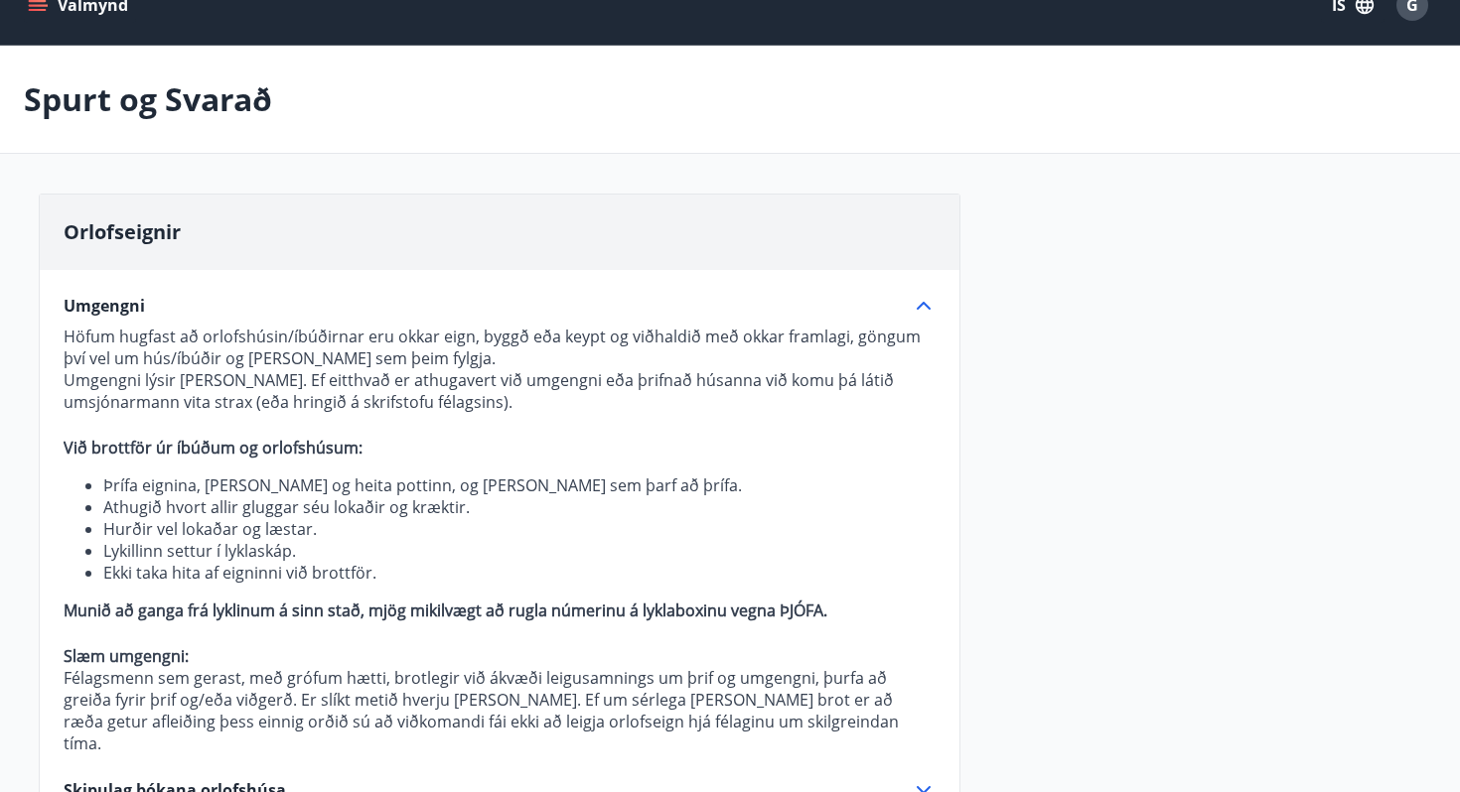
scroll to position [0, 0]
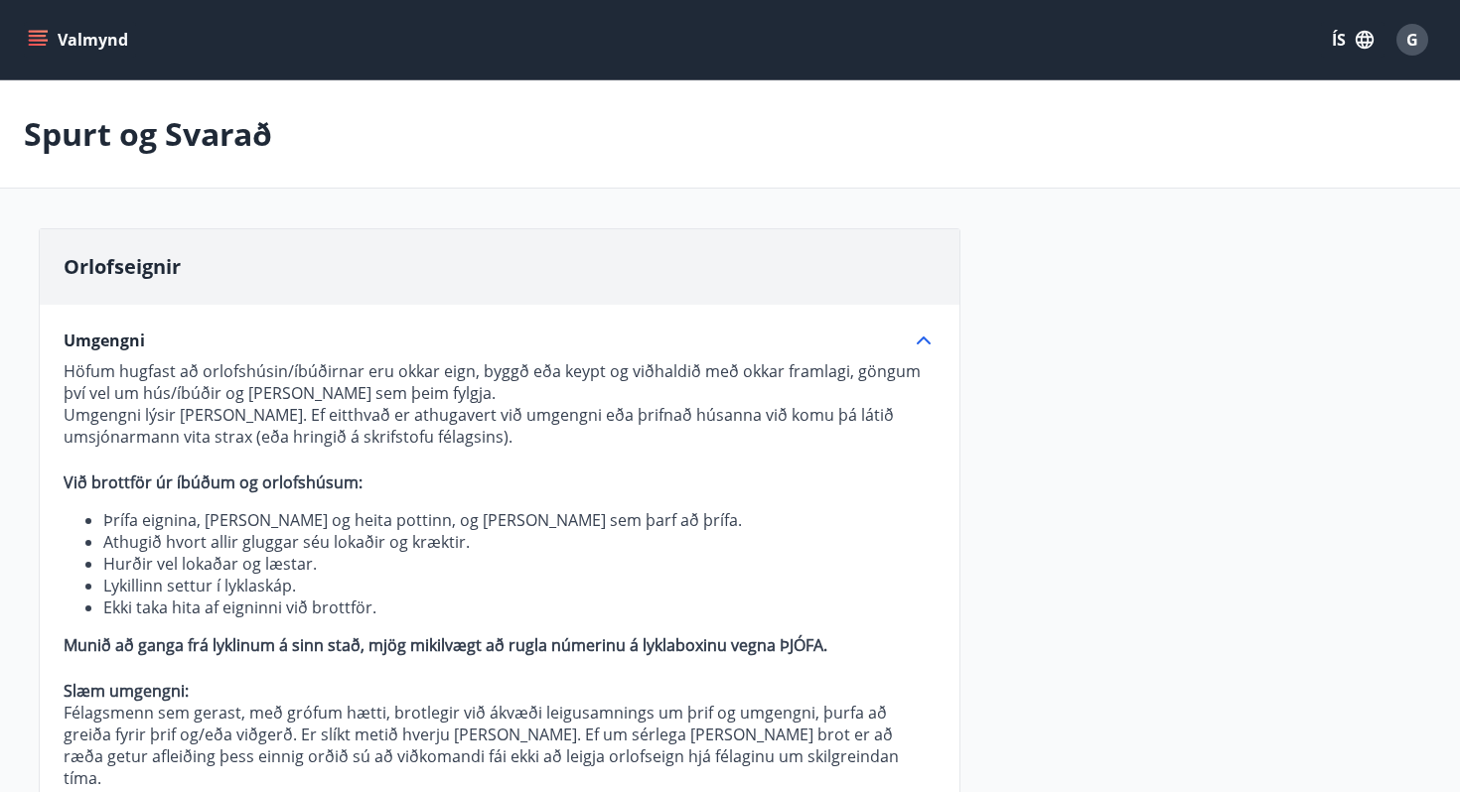
click at [91, 47] on button "Valmynd" at bounding box center [80, 40] width 112 height 36
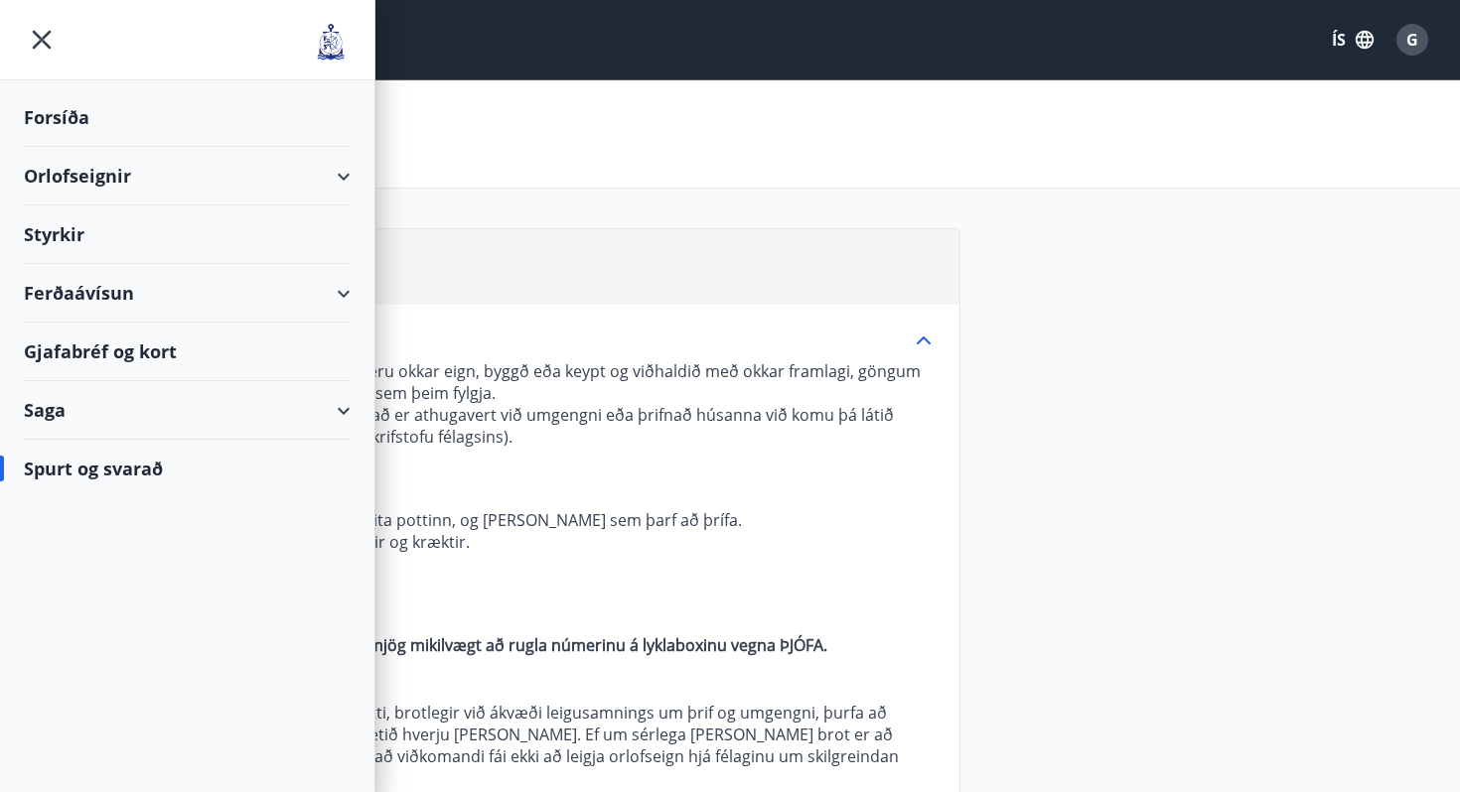
click at [67, 178] on div "Orlofseignir" at bounding box center [187, 176] width 327 height 59
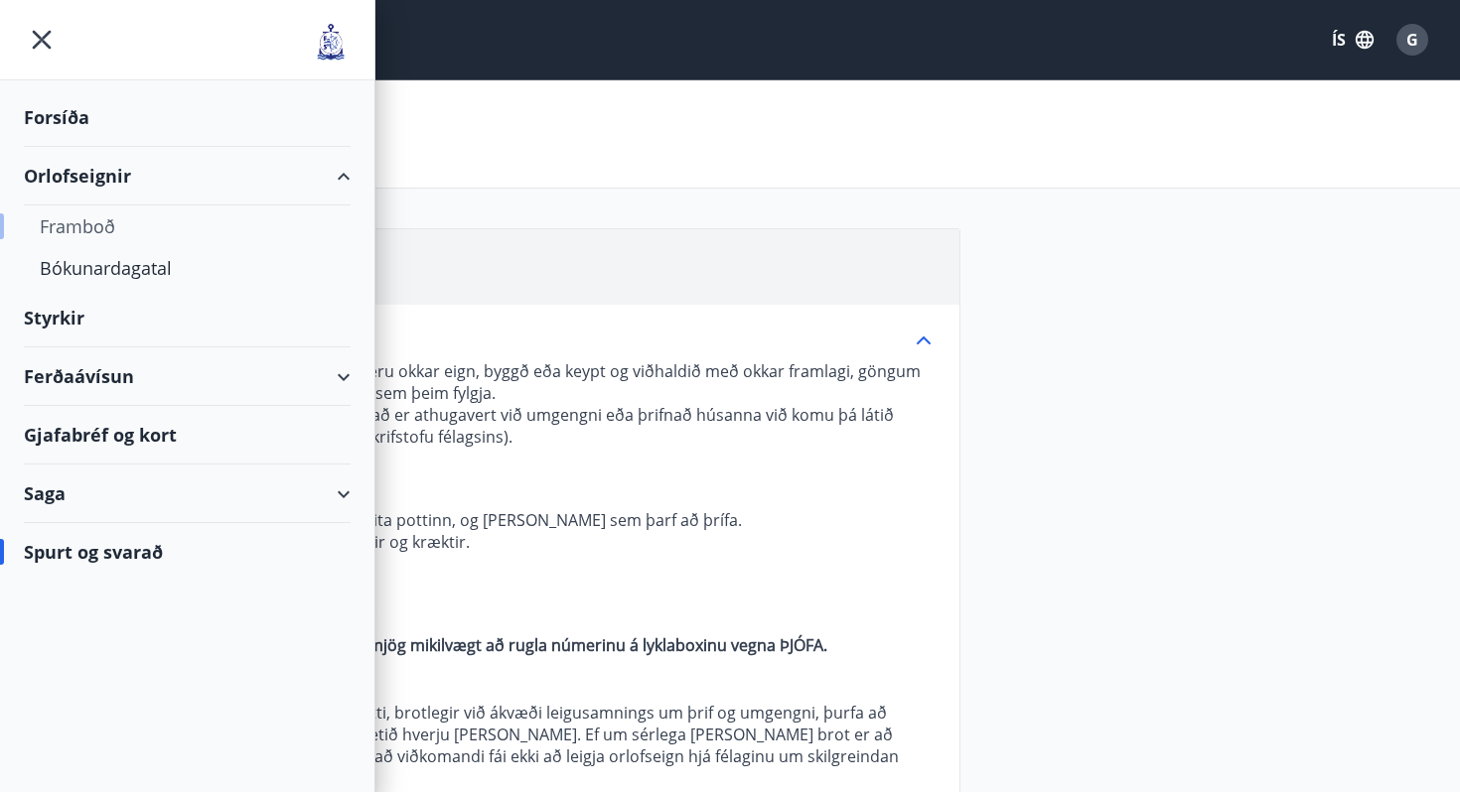
click at [73, 223] on div "Framboð" at bounding box center [187, 227] width 295 height 42
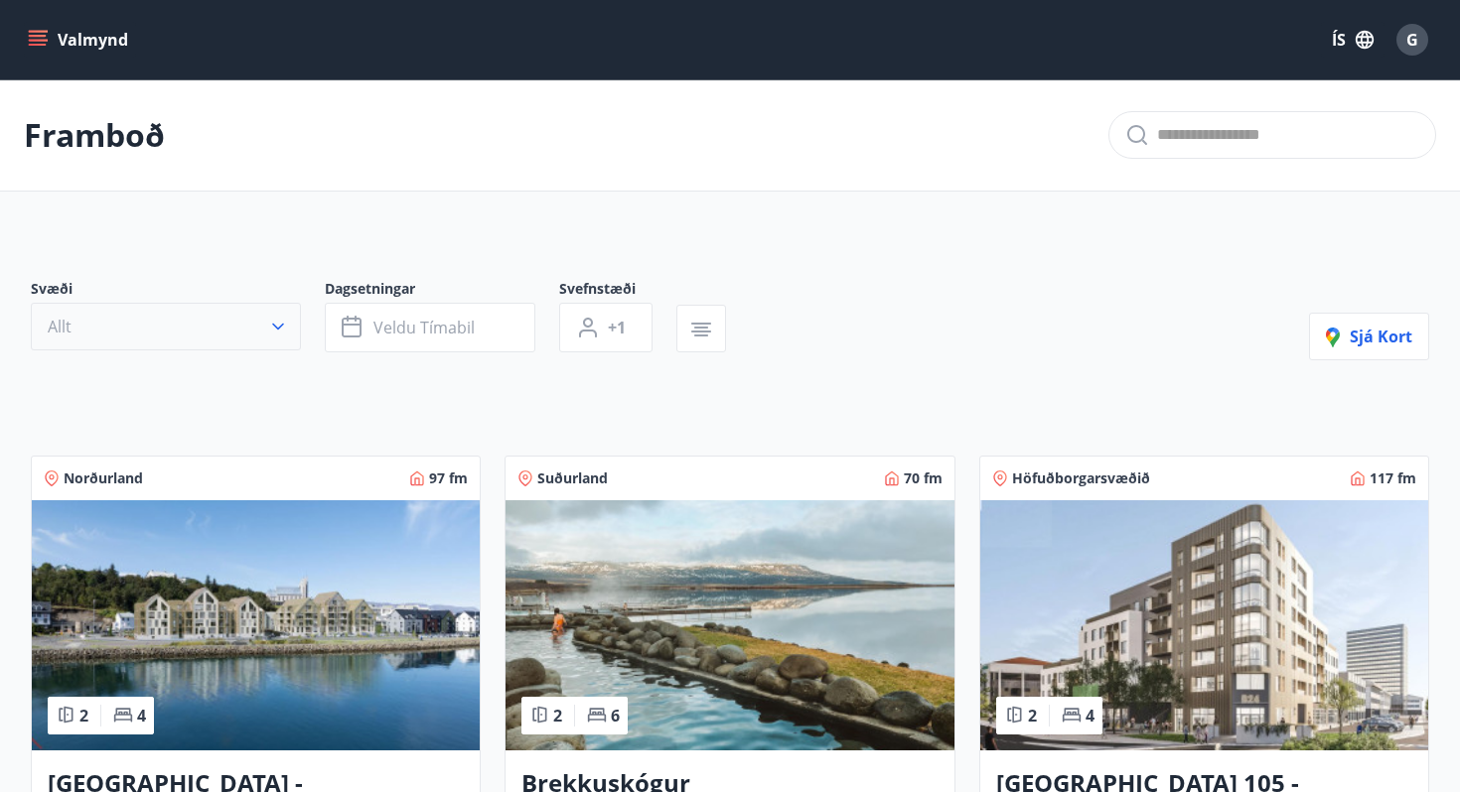
click at [196, 323] on button "Allt" at bounding box center [166, 327] width 270 height 48
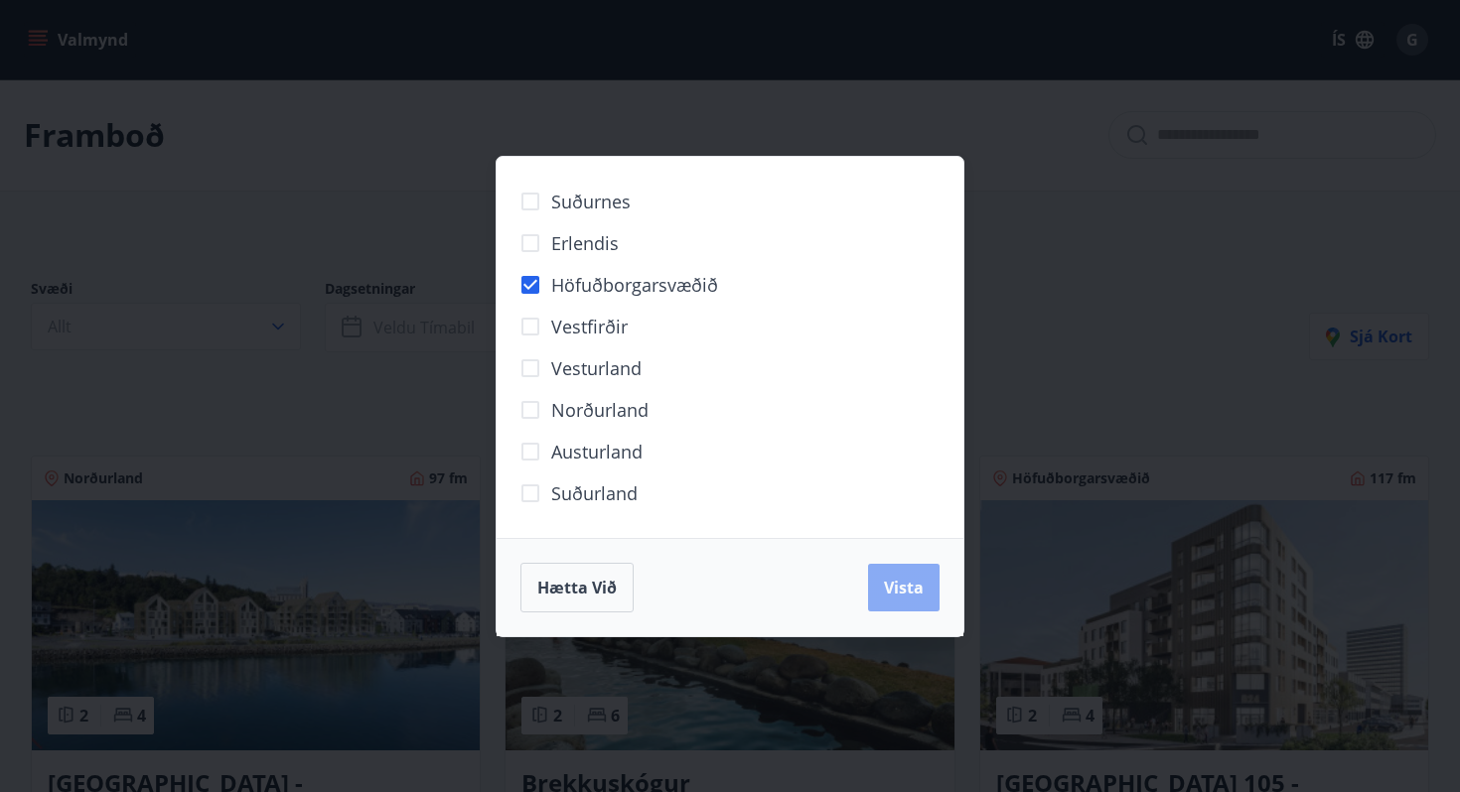
click at [902, 595] on span "Vista" at bounding box center [904, 588] width 40 height 22
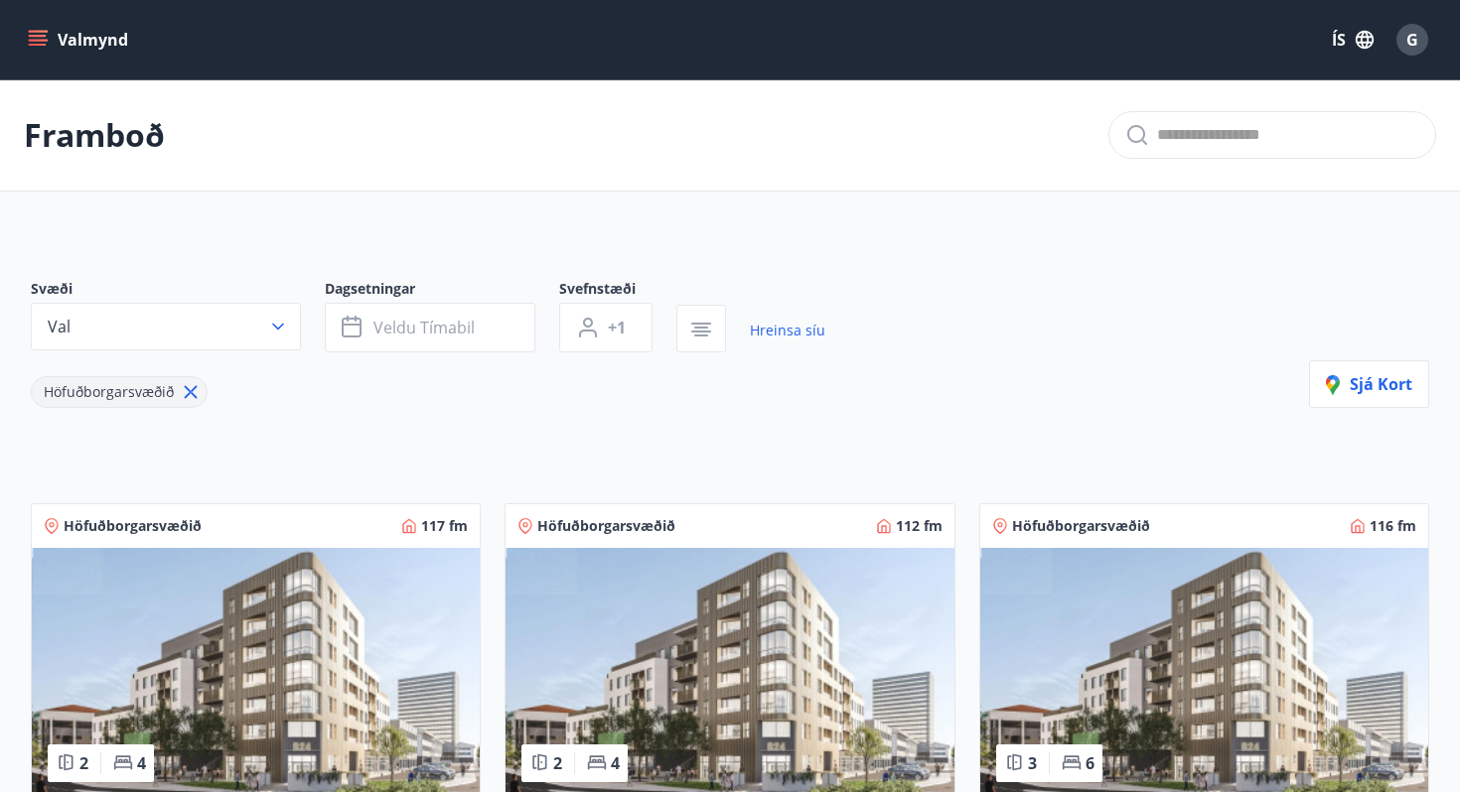
click at [192, 390] on icon at bounding box center [191, 392] width 13 height 13
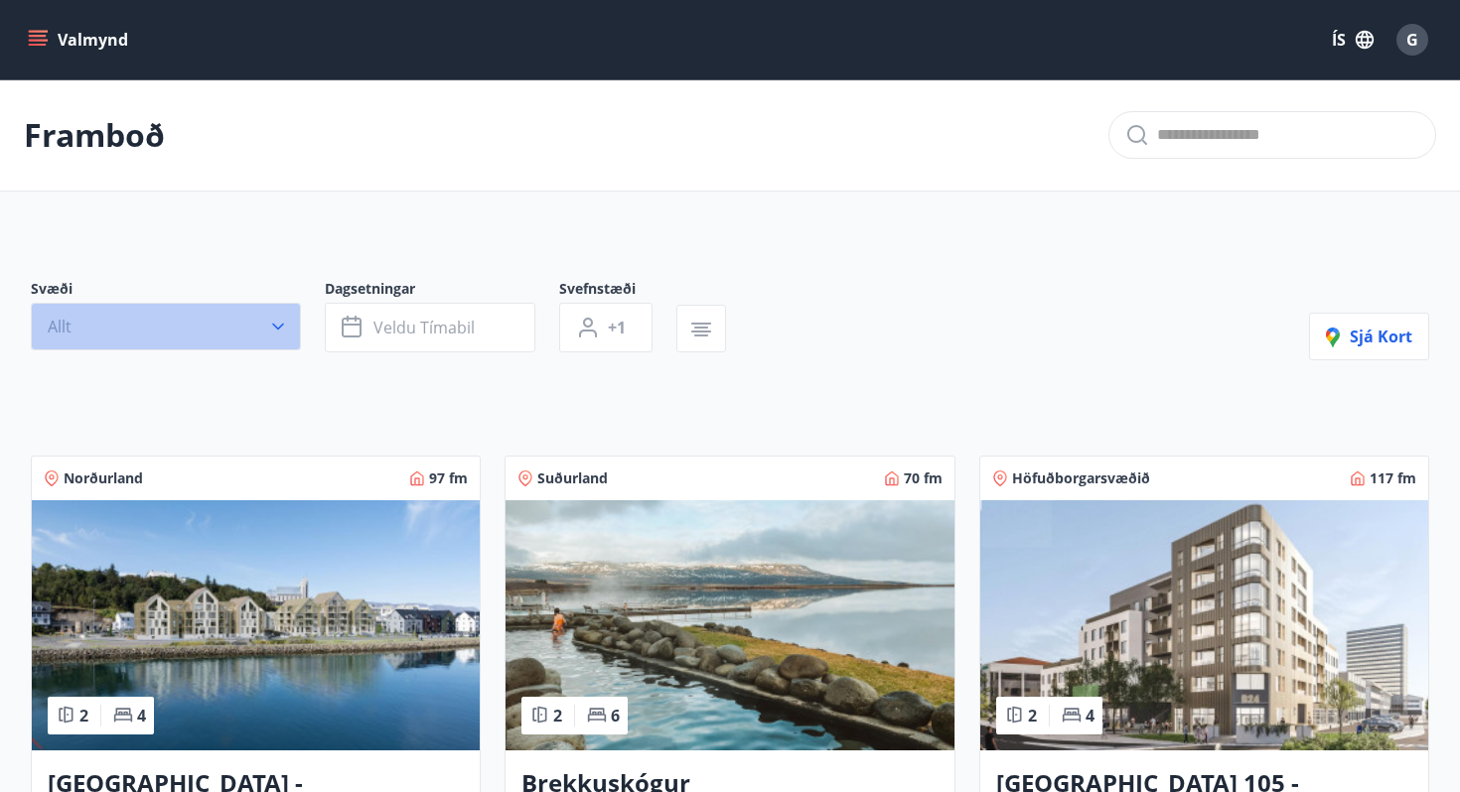
click at [279, 328] on icon "button" at bounding box center [278, 327] width 12 height 7
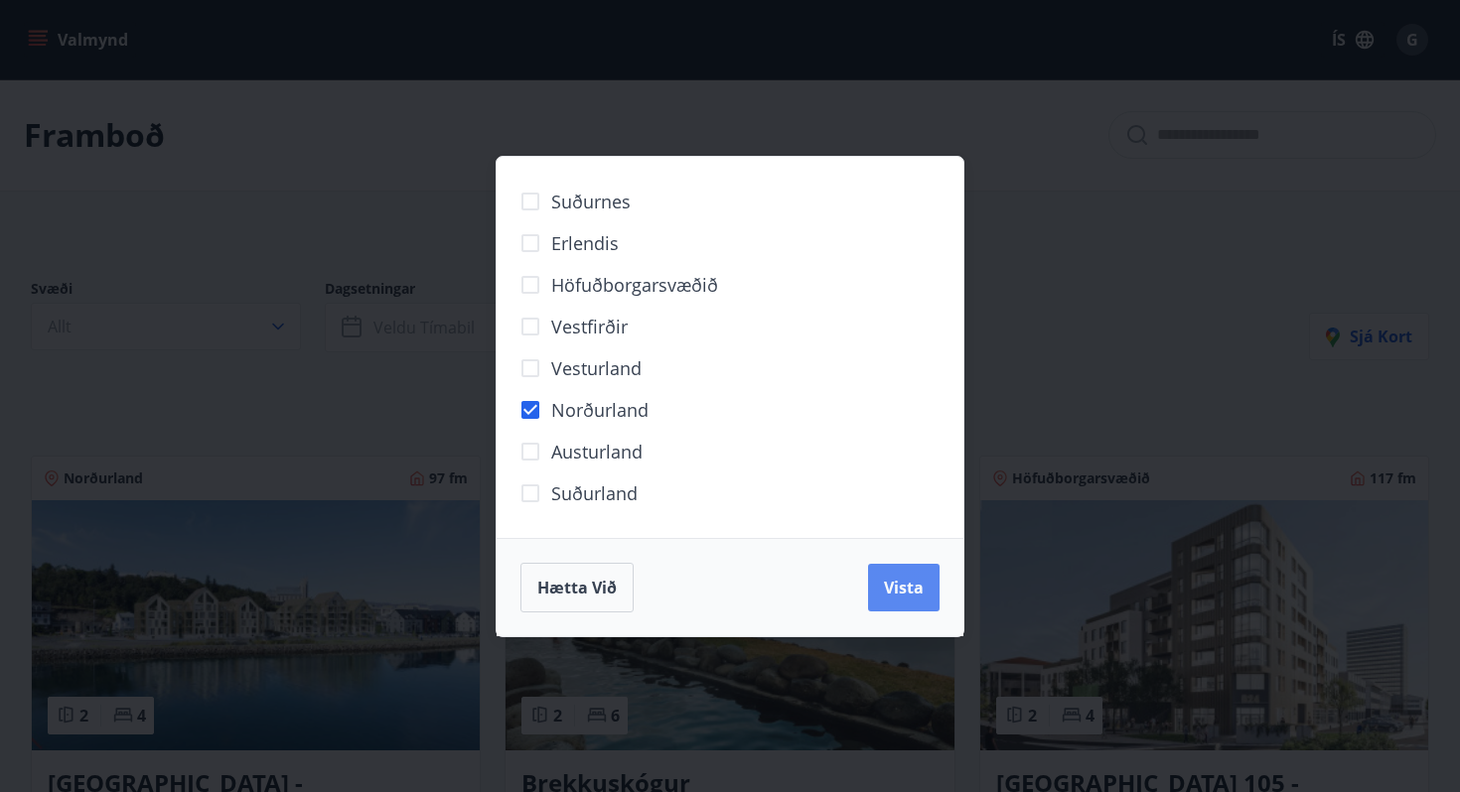
click at [904, 587] on span "Vista" at bounding box center [904, 588] width 40 height 22
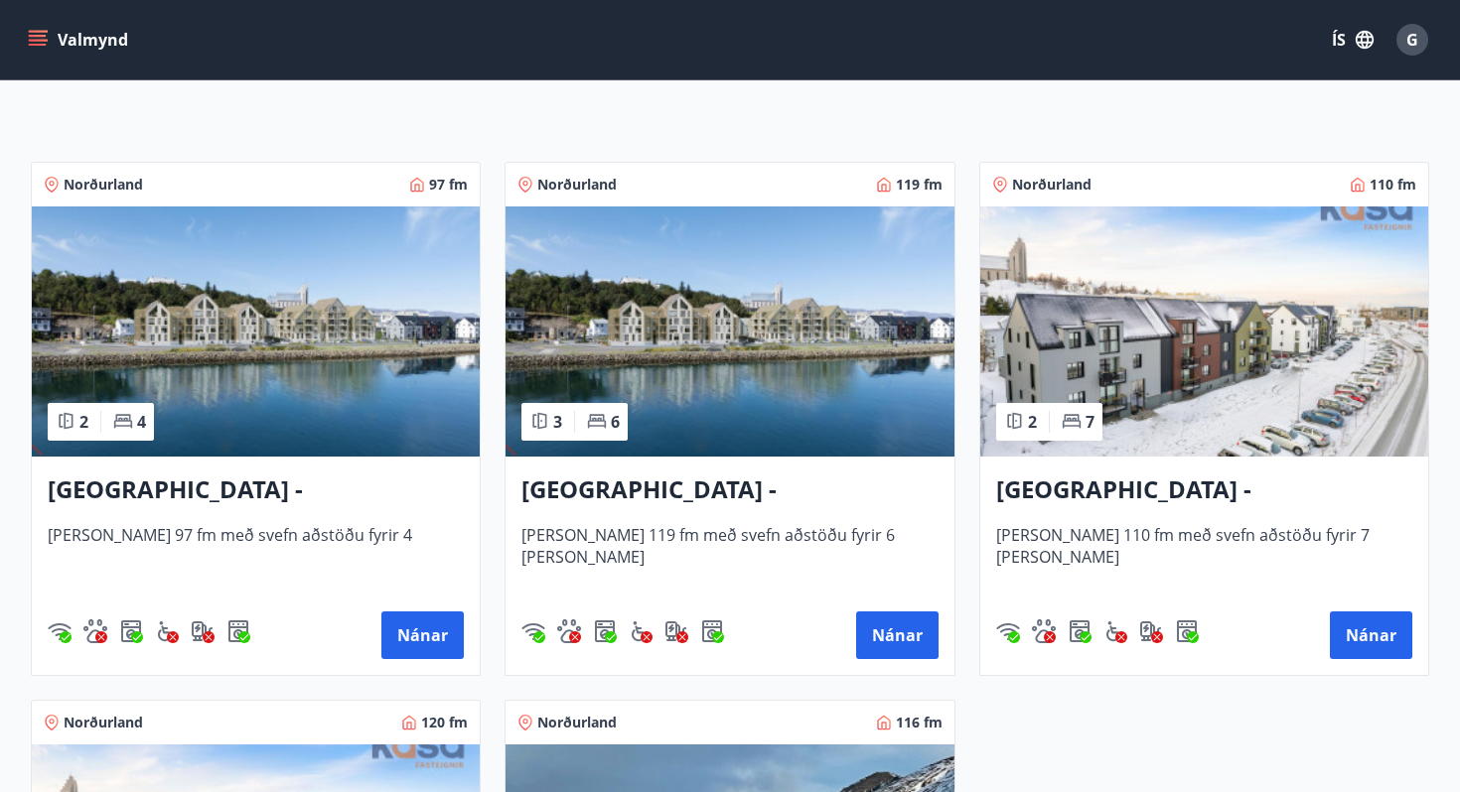
scroll to position [341, 0]
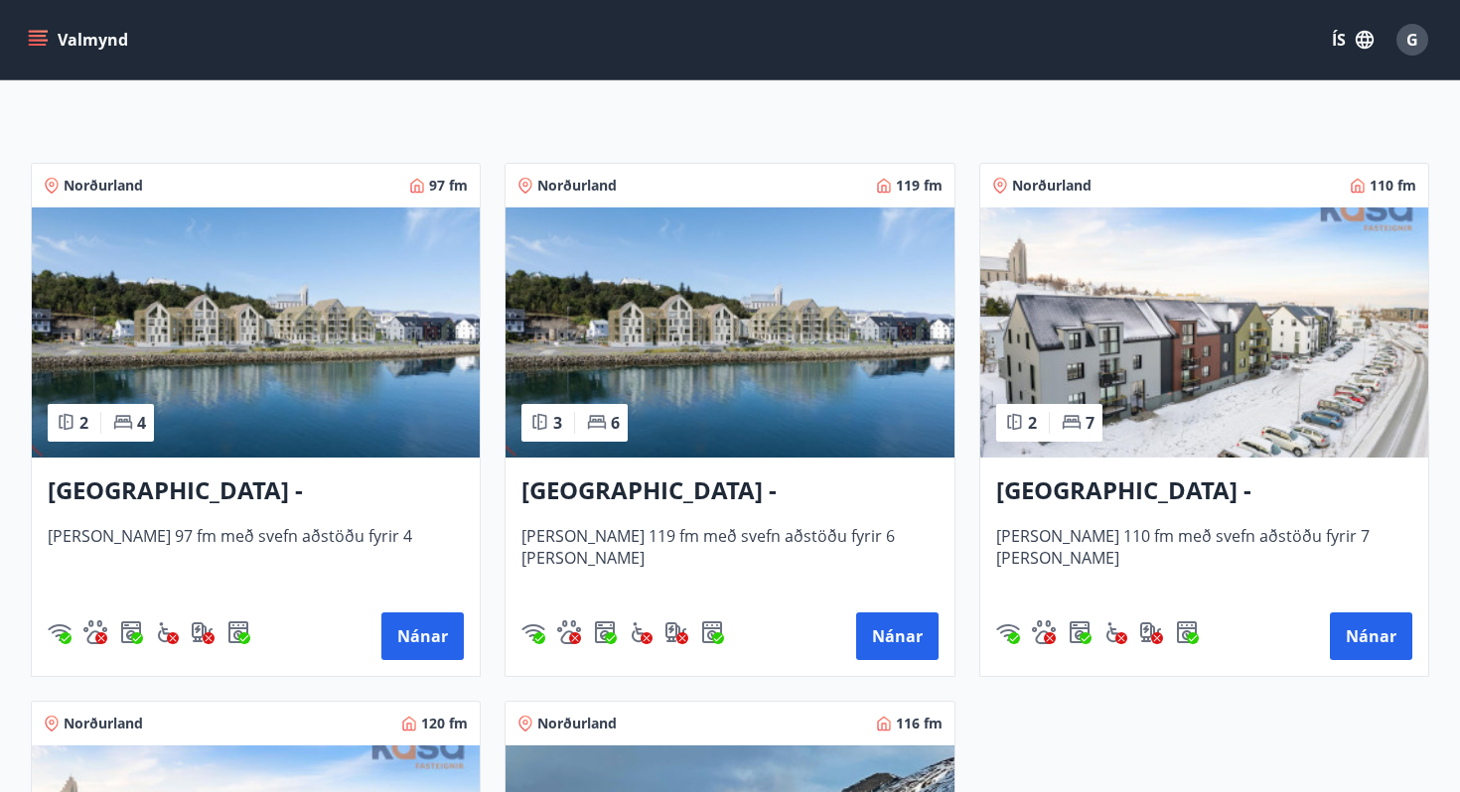
click at [1109, 359] on img at bounding box center [1204, 333] width 448 height 250
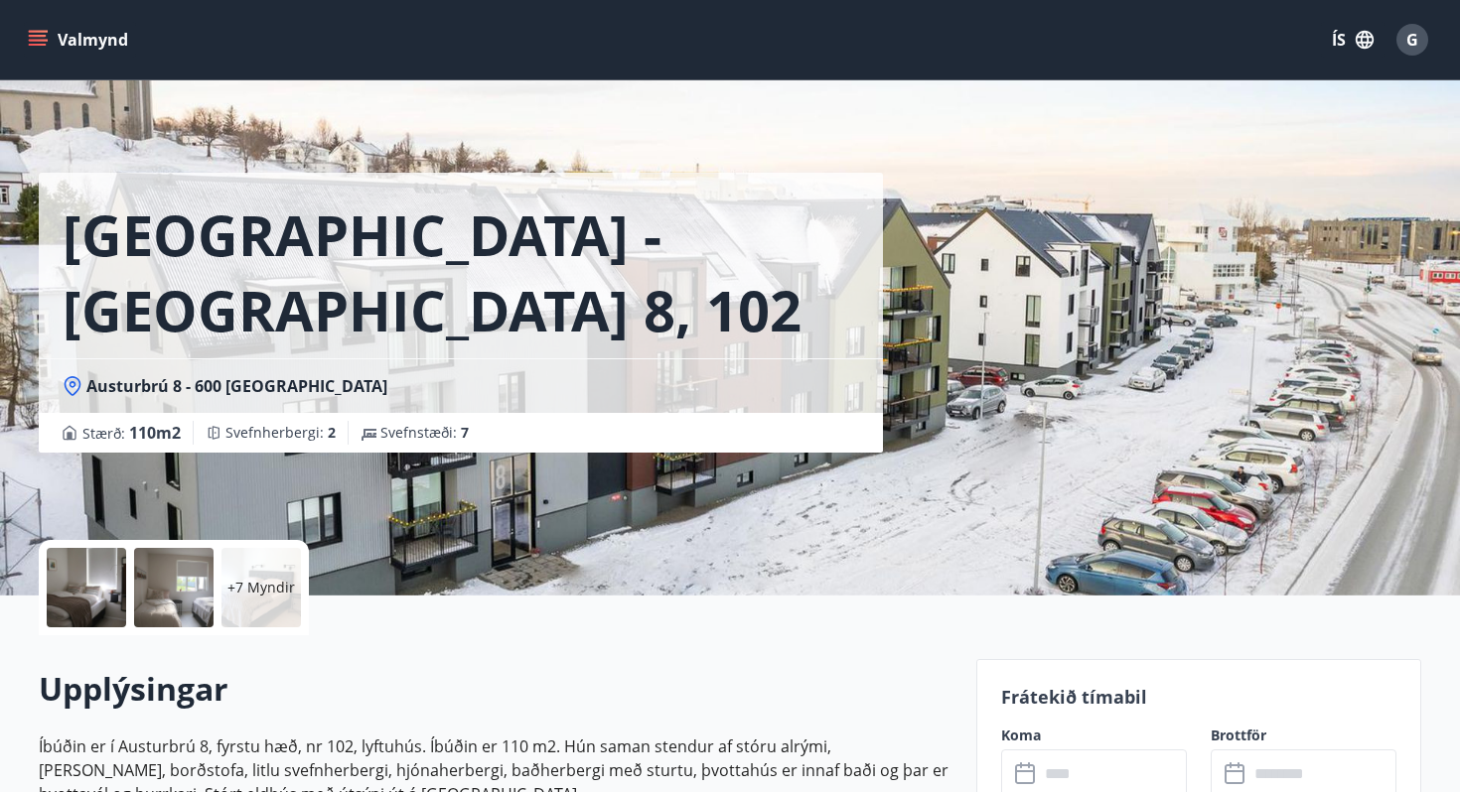
click at [256, 583] on p "+7 Myndir" at bounding box center [261, 588] width 68 height 20
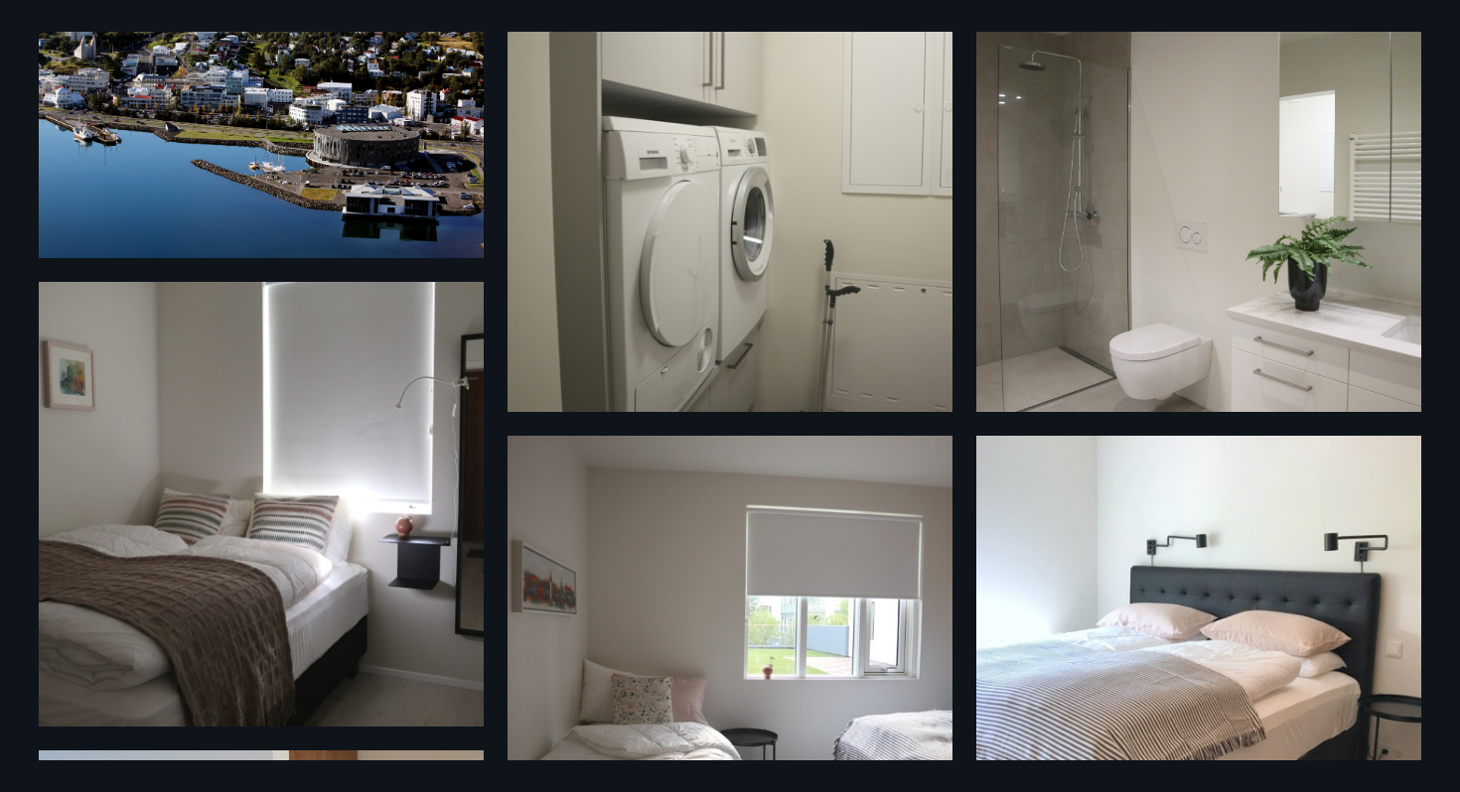
scroll to position [125, 0]
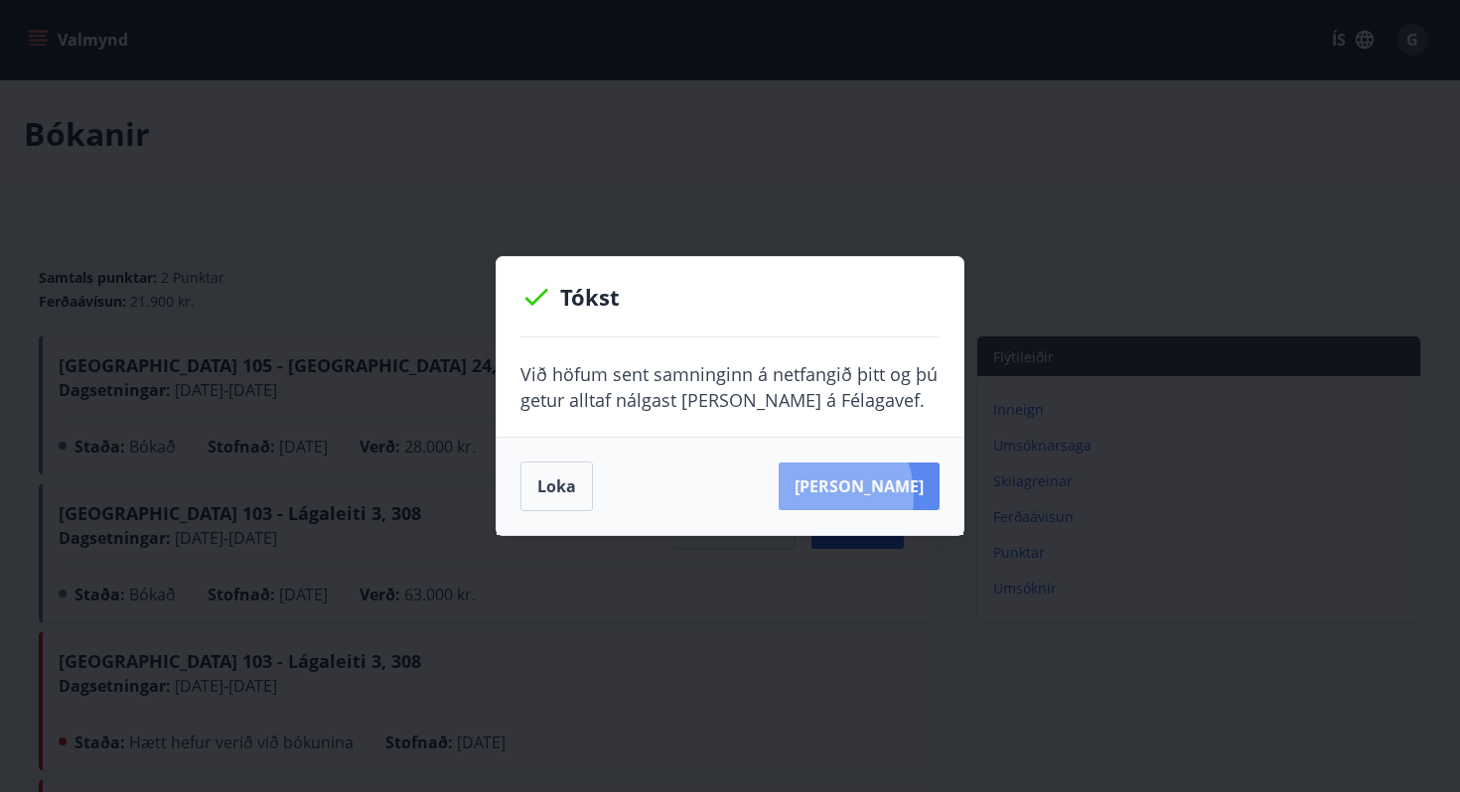
click at [840, 496] on button "[PERSON_NAME]" at bounding box center [859, 487] width 161 height 48
